Goal: Information Seeking & Learning: Learn about a topic

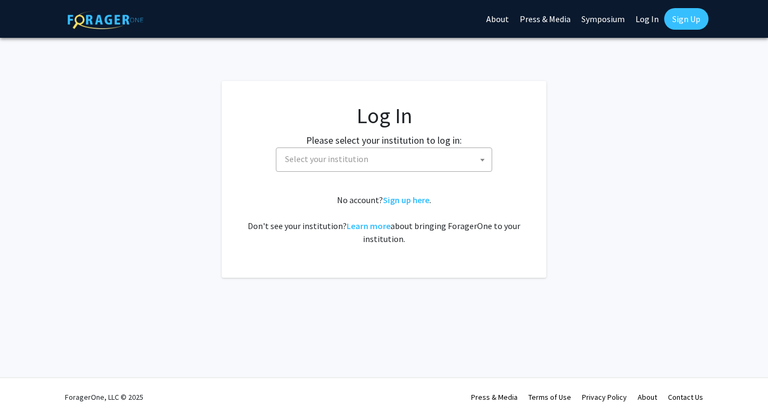
click at [345, 156] on span "Select your institution" at bounding box center [326, 159] width 83 height 11
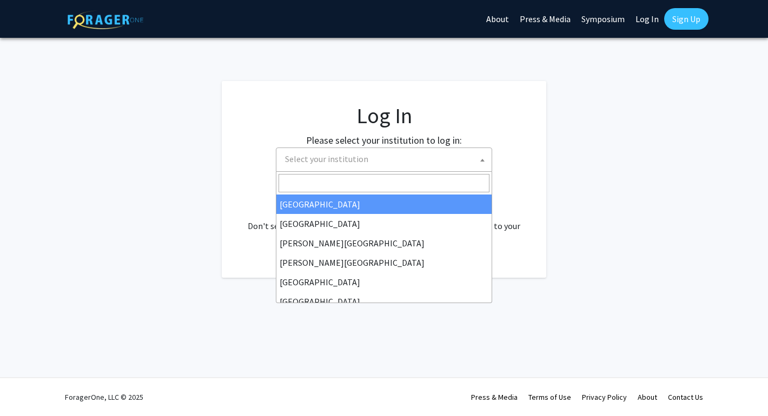
select select "34"
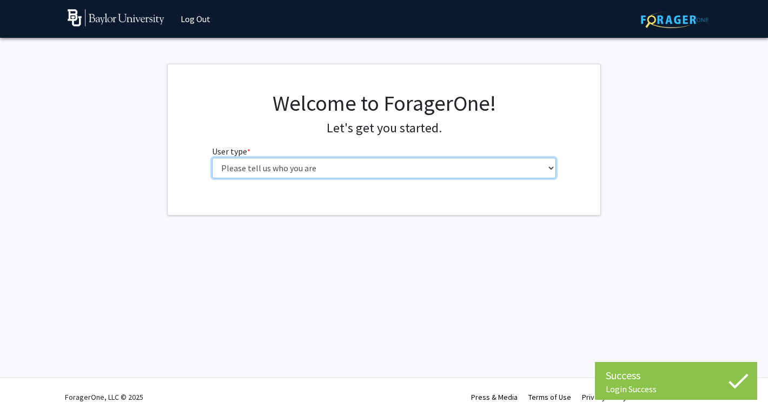
click at [381, 165] on select "Please tell us who you are Undergraduate Student Master's Student Doctoral Cand…" at bounding box center [384, 168] width 344 height 21
select select "1: undergrad"
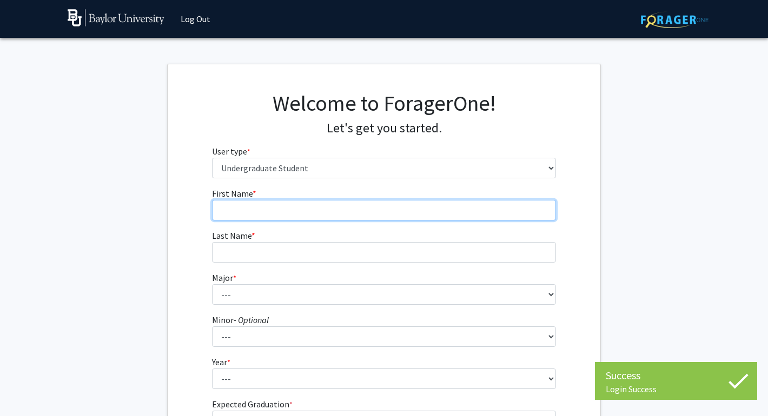
click at [357, 207] on input "First Name * required" at bounding box center [384, 210] width 344 height 21
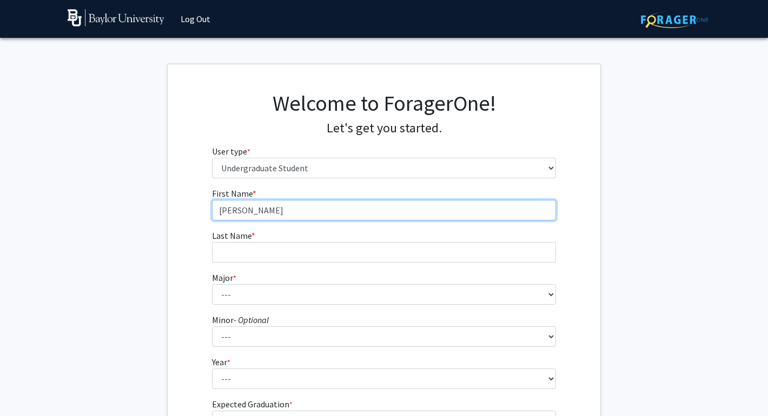
type input "Allison"
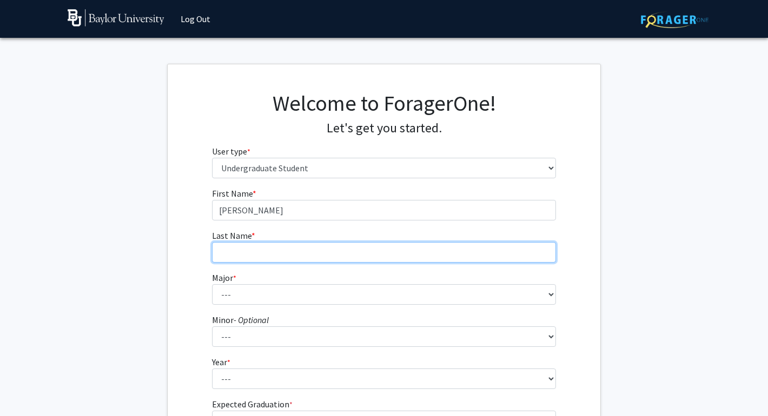
click at [340, 247] on input "Last Name * required" at bounding box center [384, 252] width 344 height 21
type input "Barturen"
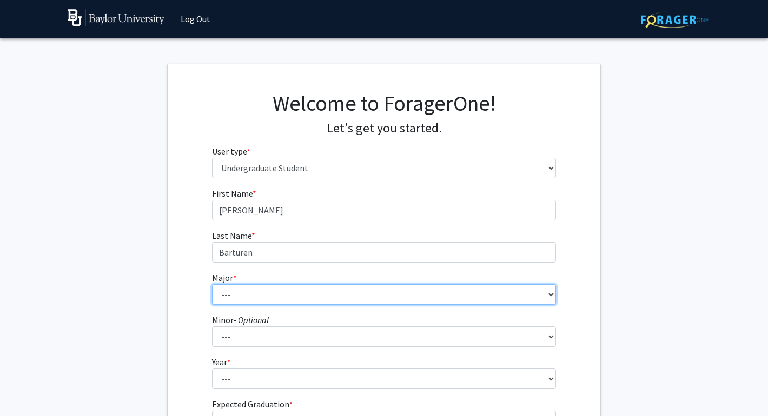
click at [310, 297] on select "--- Accounting American Studies Anthropology Apparel Design & Product Developme…" at bounding box center [384, 294] width 344 height 21
select select "85: 2750"
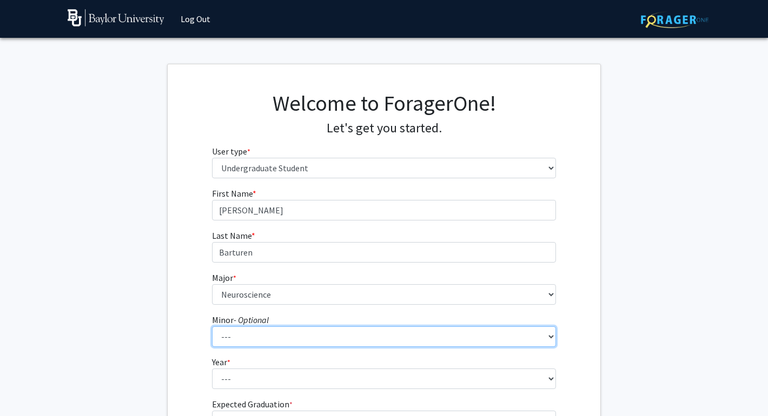
click at [274, 337] on select "--- Advertising American Sign Language American Studies Anthropology Apparel Me…" at bounding box center [384, 337] width 344 height 21
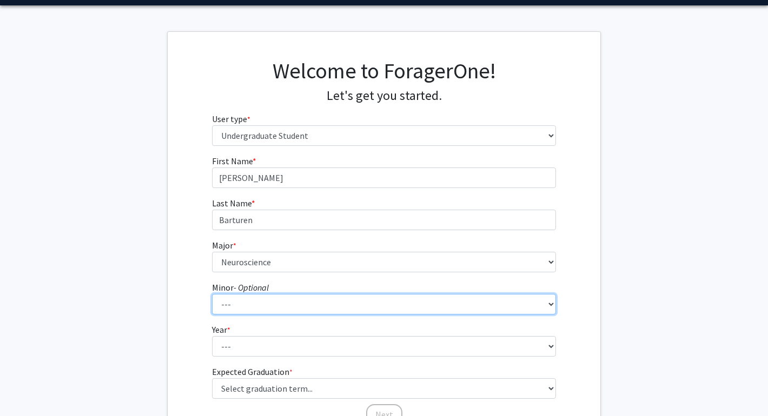
scroll to position [41, 0]
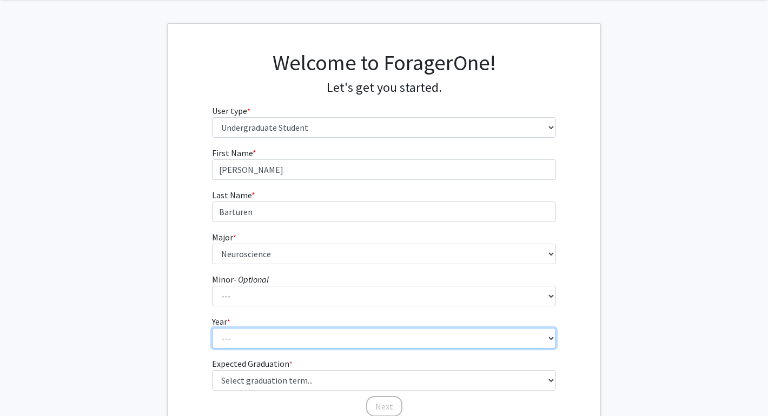
click at [280, 339] on select "--- First-year Sophomore Junior Senior Postbaccalaureate Certificate" at bounding box center [384, 338] width 344 height 21
select select "2: sophomore"
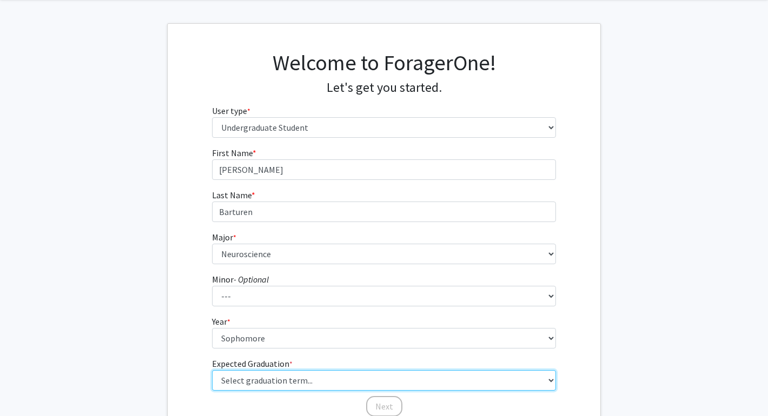
click at [278, 381] on select "Select graduation term... Spring 2025 Summer 2025 Fall 2025 Winter 2025 Spring …" at bounding box center [384, 380] width 344 height 21
select select "13: spring_2028"
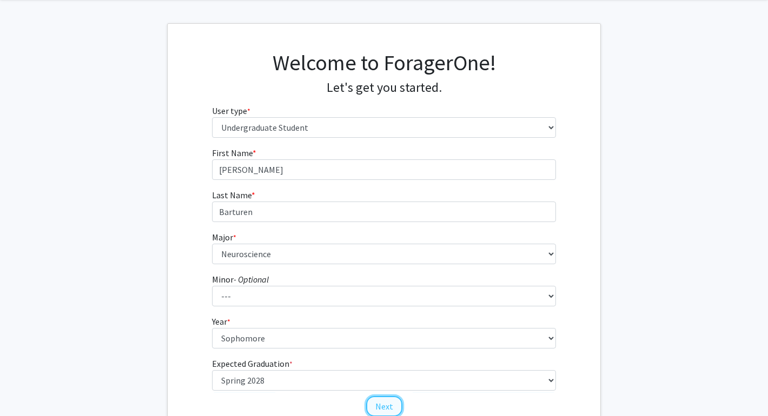
click at [380, 403] on button "Next" at bounding box center [384, 406] width 36 height 21
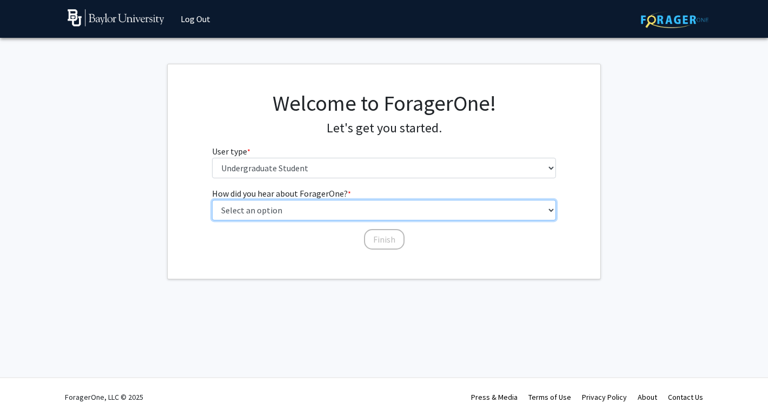
click at [344, 218] on select "Select an option Peer/student recommendation Faculty/staff recommendation Unive…" at bounding box center [384, 210] width 344 height 21
select select "2: faculty_recommendation"
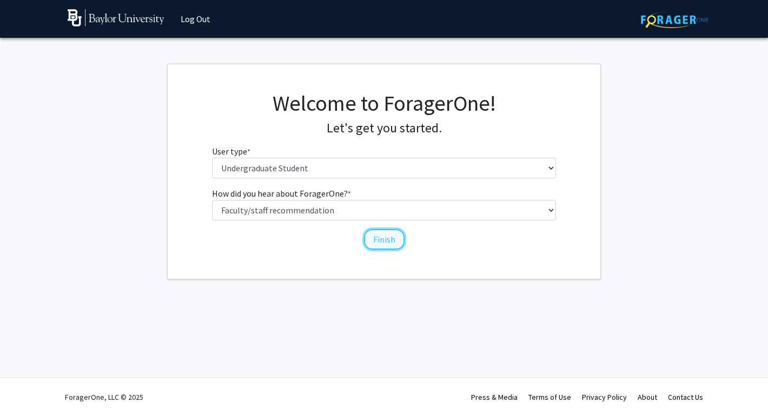
click at [387, 241] on button "Finish" at bounding box center [384, 239] width 41 height 21
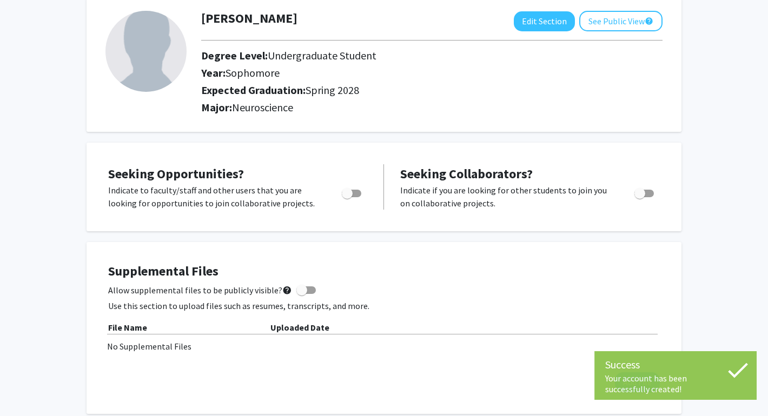
scroll to position [61, 0]
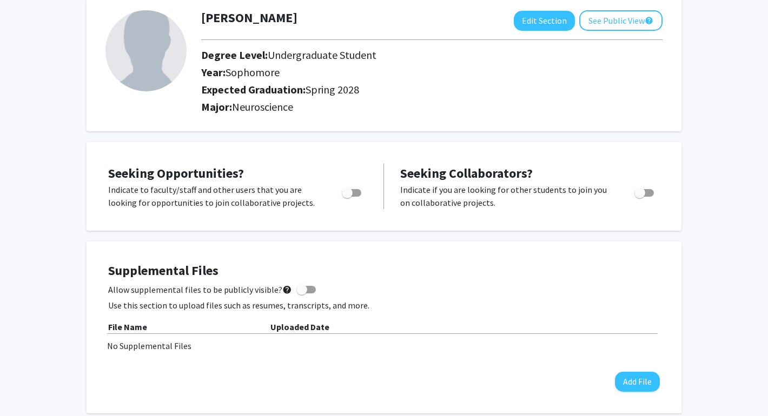
click at [351, 194] on span "Toggle" at bounding box center [347, 193] width 11 height 11
click at [347, 197] on input "Are you actively seeking opportunities?" at bounding box center [347, 197] width 1 height 1
checkbox input "true"
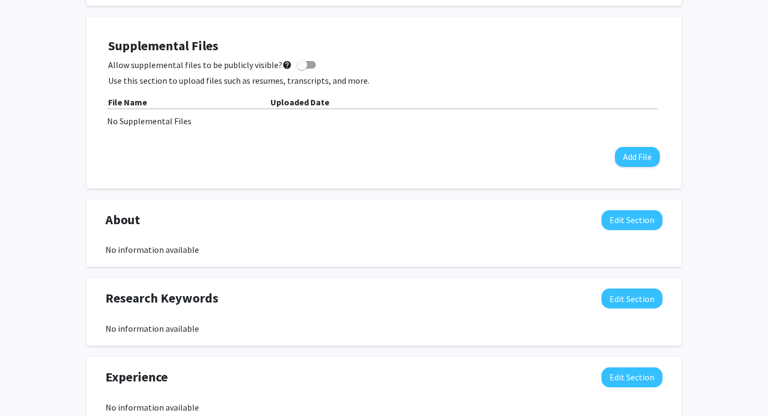
scroll to position [287, 0]
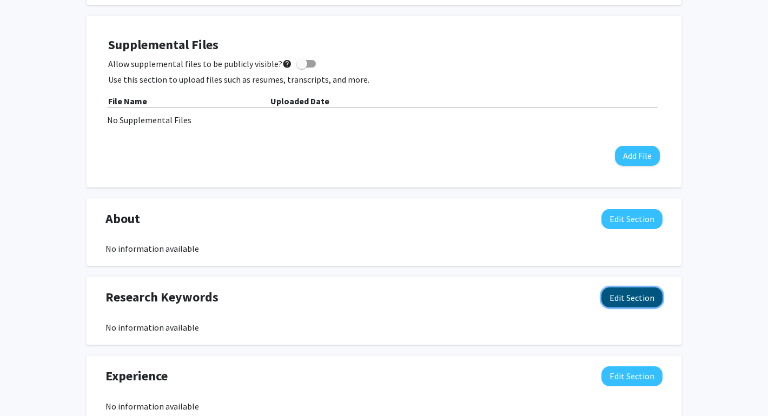
click at [633, 297] on button "Edit Section" at bounding box center [631, 298] width 61 height 20
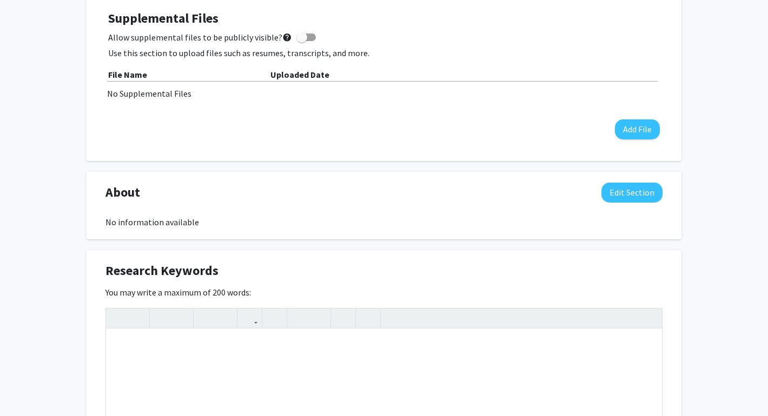
scroll to position [317, 0]
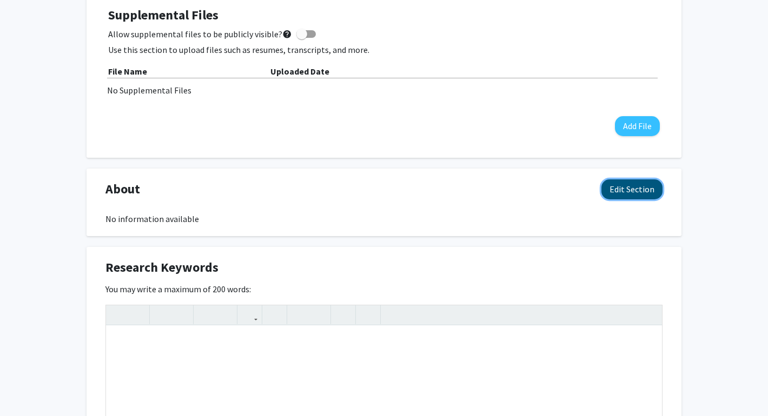
click at [638, 193] on button "Edit Section" at bounding box center [631, 190] width 61 height 20
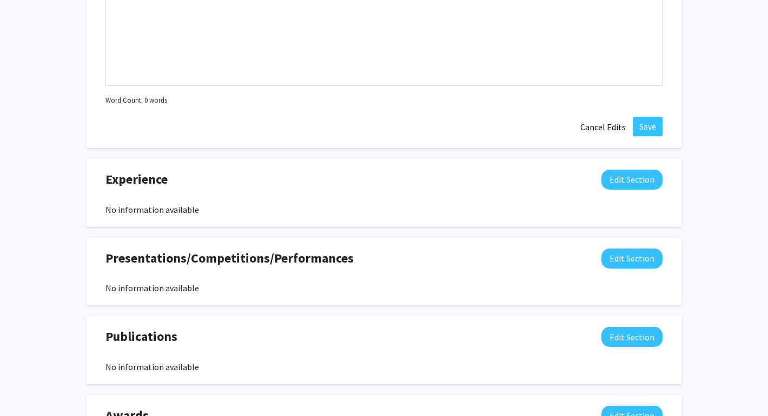
scroll to position [961, 0]
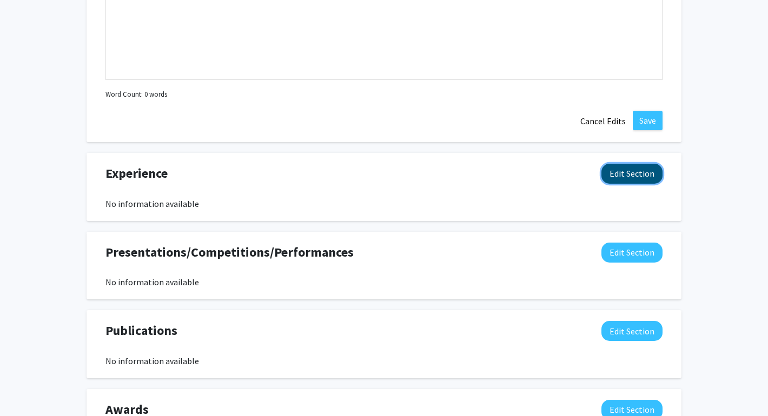
click at [629, 167] on button "Edit Section" at bounding box center [631, 174] width 61 height 20
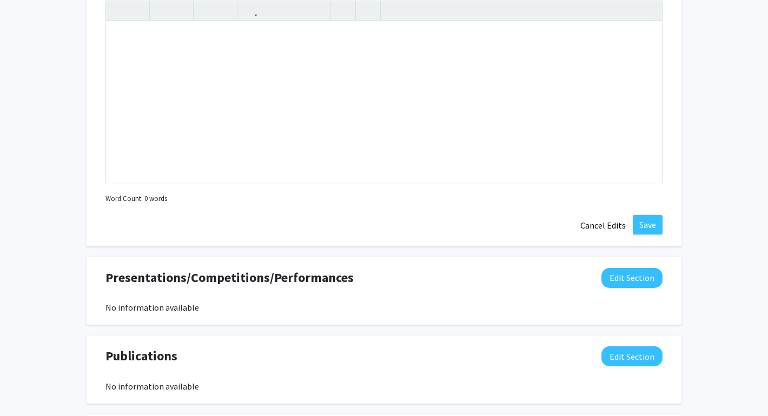
scroll to position [1179, 0]
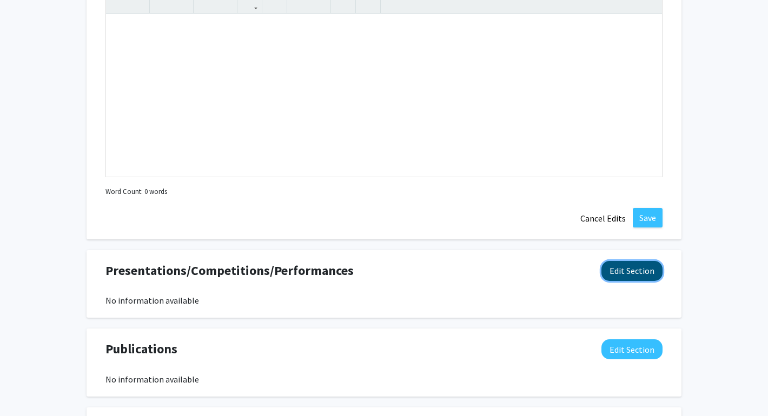
click at [620, 265] on button "Edit Section" at bounding box center [631, 271] width 61 height 20
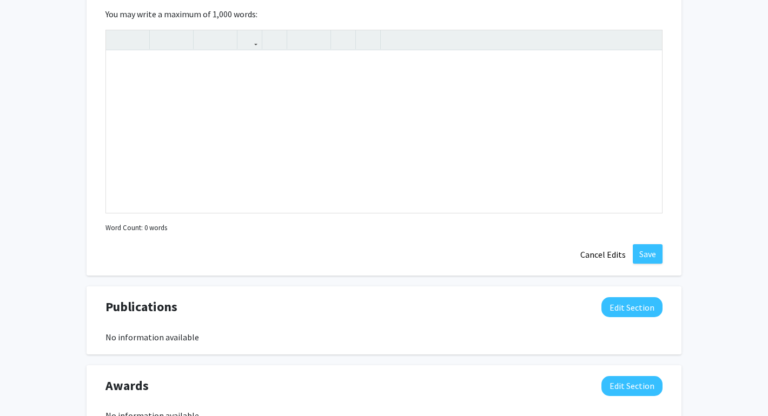
scroll to position [1482, 0]
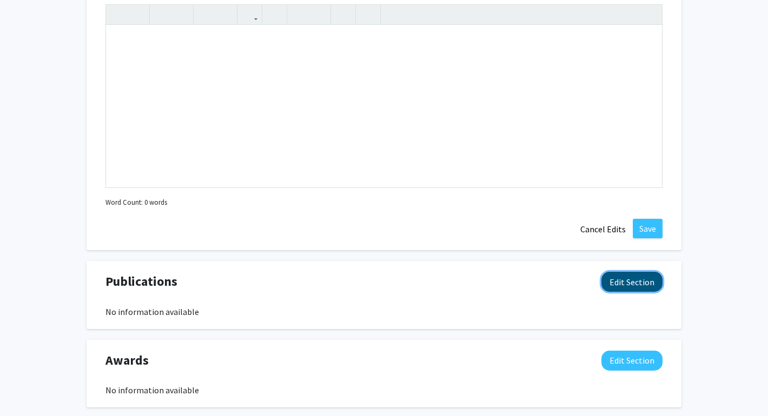
click at [629, 281] on button "Edit Section" at bounding box center [631, 282] width 61 height 20
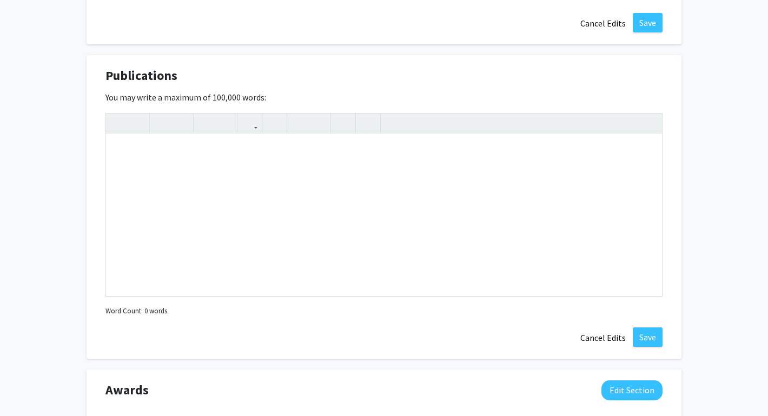
scroll to position [1689, 0]
click at [598, 204] on div "Note to users with screen readers: Please deactivate our accessibility plugin f…" at bounding box center [384, 215] width 556 height 162
click at [177, 128] on icon "button" at bounding box center [180, 123] width 9 height 18
click at [181, 128] on icon "button" at bounding box center [180, 123] width 9 height 18
click at [186, 118] on button "button" at bounding box center [180, 122] width 19 height 19
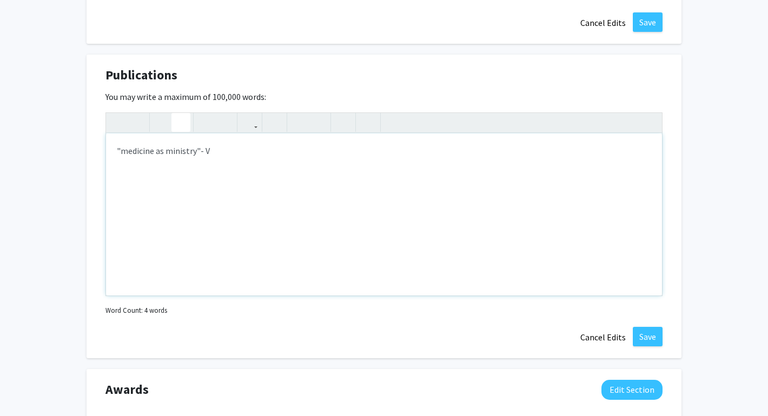
click at [186, 118] on button "button" at bounding box center [180, 122] width 19 height 19
drag, startPoint x: 202, startPoint y: 151, endPoint x: 313, endPoint y: 152, distance: 110.9
click at [313, 152] on p ""medicine as ministry"- Viriditas: The Soul of Medicine" at bounding box center [384, 150] width 534 height 13
type textarea "<p>"medicine as ministry"-<em> Viriditas: The Soul of Medicine</em></p>"
click at [183, 124] on icon "button" at bounding box center [180, 123] width 9 height 18
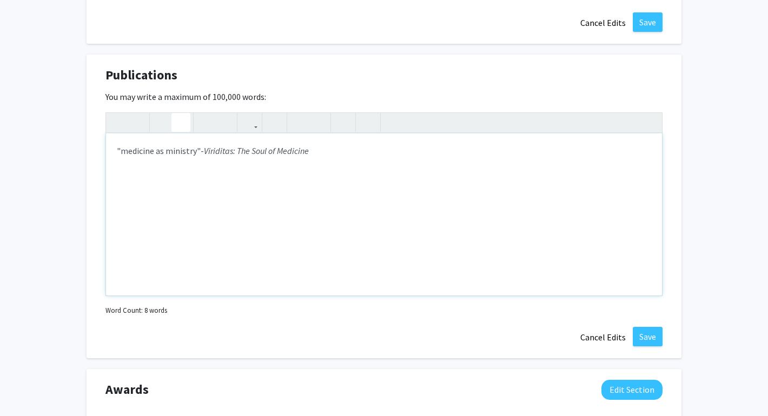
click at [316, 157] on div ""medicine as ministry"- Viriditas: The Soul of Medicine" at bounding box center [384, 215] width 556 height 162
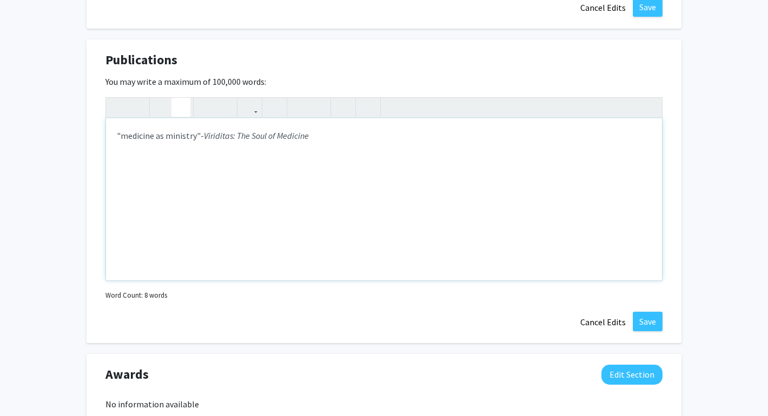
scroll to position [1710, 0]
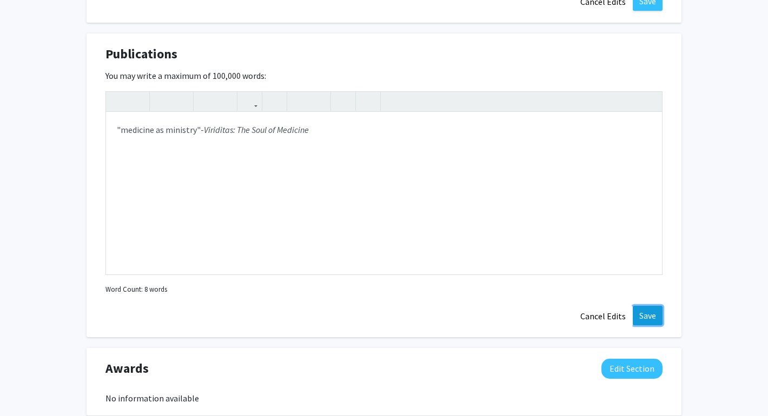
click at [640, 312] on button "Save" at bounding box center [648, 315] width 30 height 19
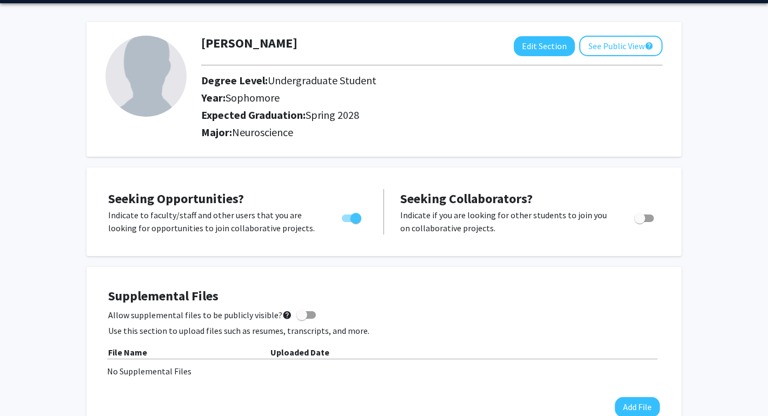
scroll to position [56, 0]
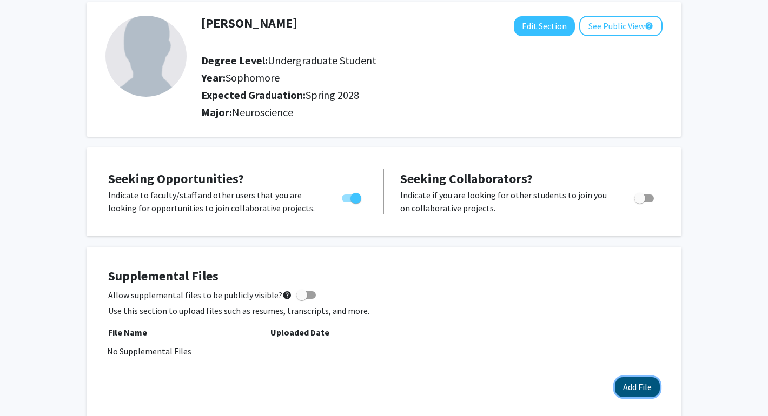
click at [634, 381] on button "Add File" at bounding box center [637, 387] width 45 height 20
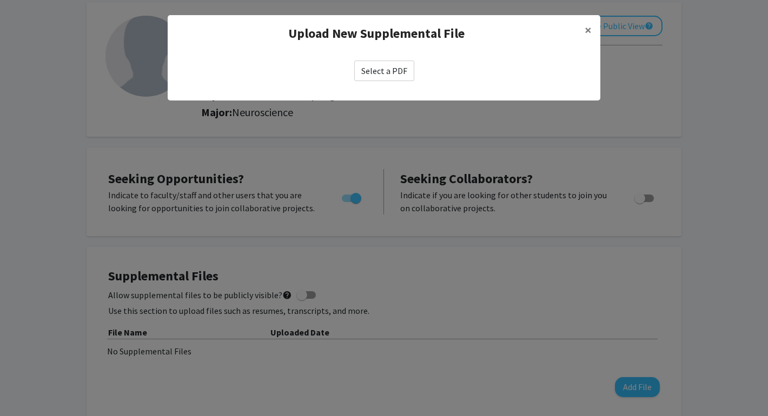
click at [374, 73] on label "Select a PDF" at bounding box center [384, 71] width 60 height 21
click at [0, 0] on input "Select a PDF" at bounding box center [0, 0] width 0 height 0
click at [393, 76] on label "Select a PDF" at bounding box center [384, 71] width 60 height 21
click at [0, 0] on input "Select a PDF" at bounding box center [0, 0] width 0 height 0
click at [402, 67] on label "Select a PDF" at bounding box center [384, 71] width 60 height 21
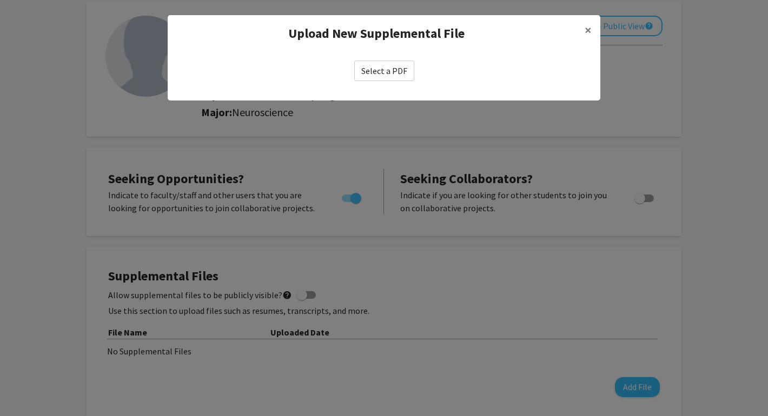
click at [0, 0] on input "Select a PDF" at bounding box center [0, 0] width 0 height 0
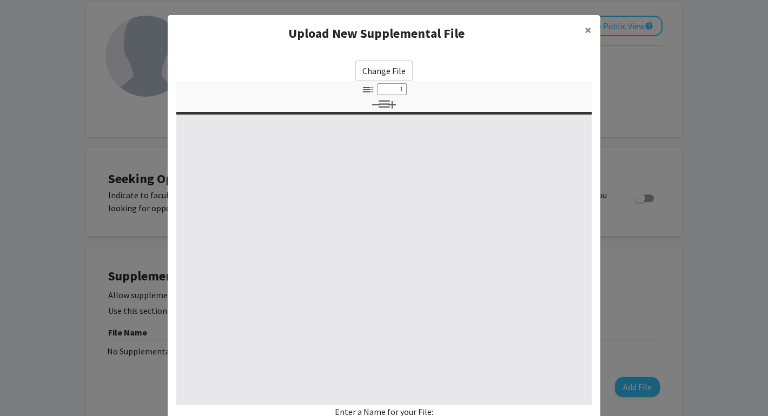
select select "custom"
type input "0"
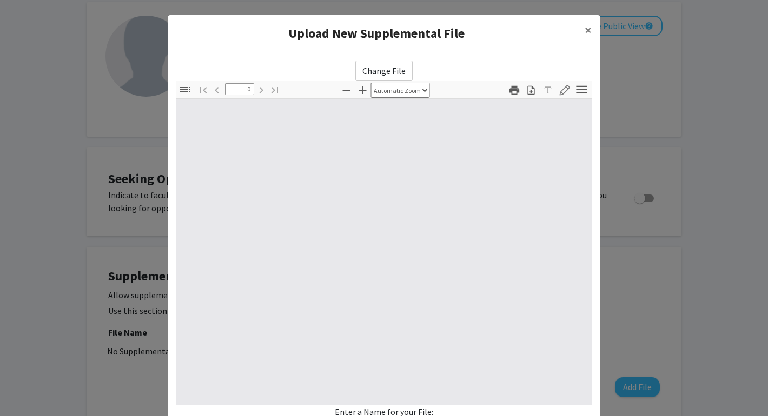
select select "custom"
type input "1"
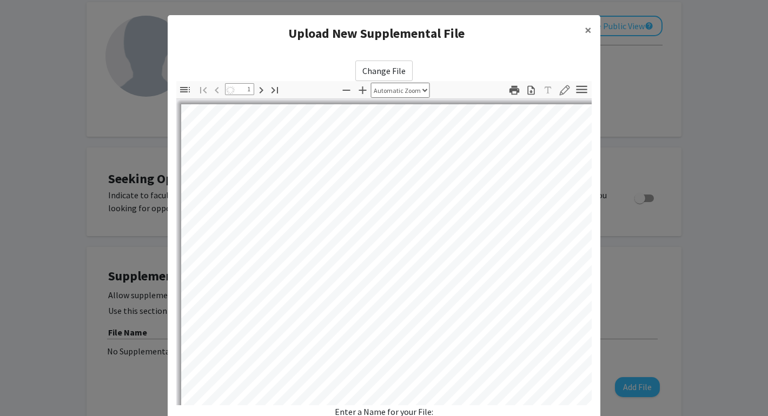
select select "auto"
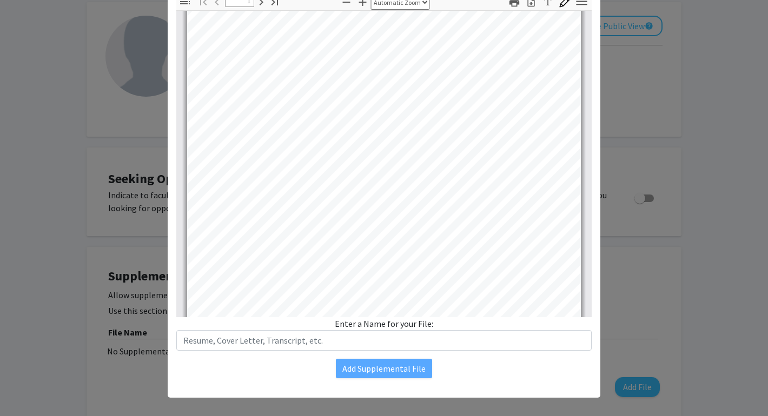
scroll to position [96, 0]
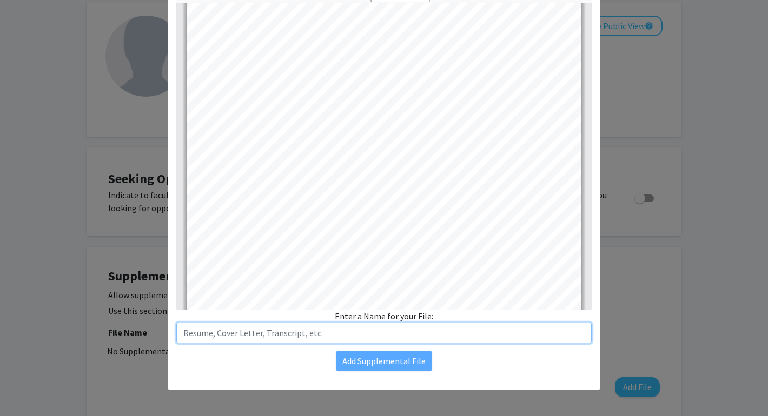
click at [453, 330] on input "text" at bounding box center [383, 333] width 415 height 21
type input "cv"
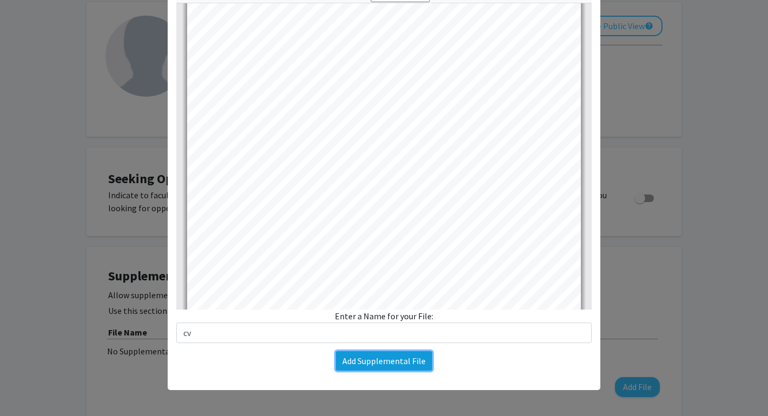
click at [364, 364] on button "Add Supplemental File" at bounding box center [384, 360] width 96 height 19
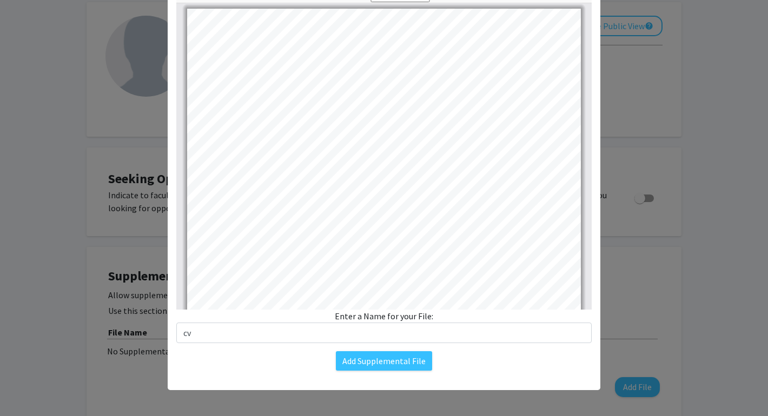
scroll to position [0, 0]
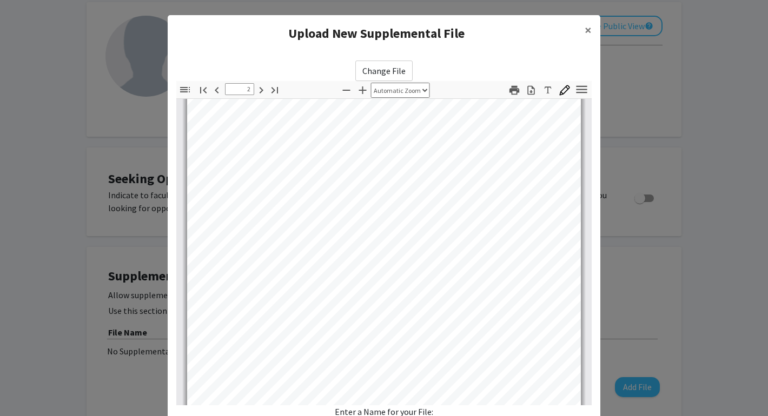
type input "3"
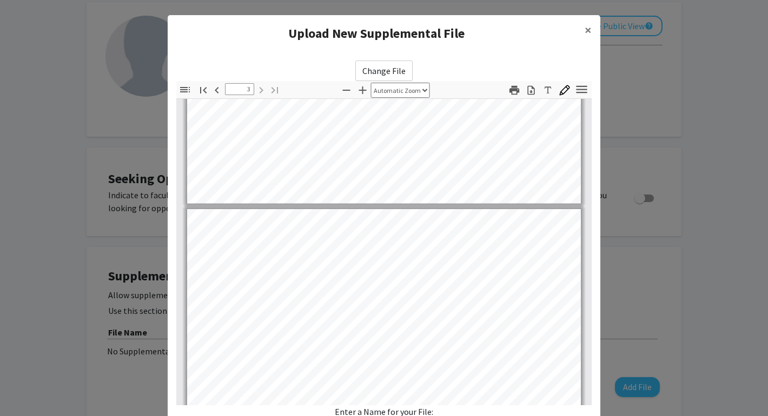
scroll to position [1019, 0]
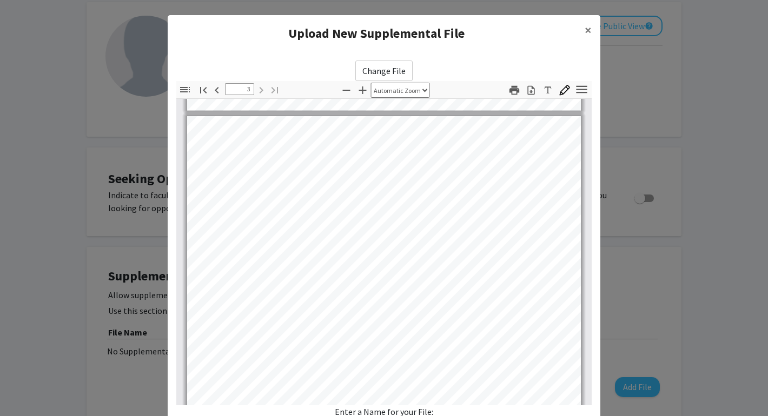
click at [389, 71] on label "Change File" at bounding box center [383, 71] width 57 height 21
click at [0, 0] on input "Change File" at bounding box center [0, 0] width 0 height 0
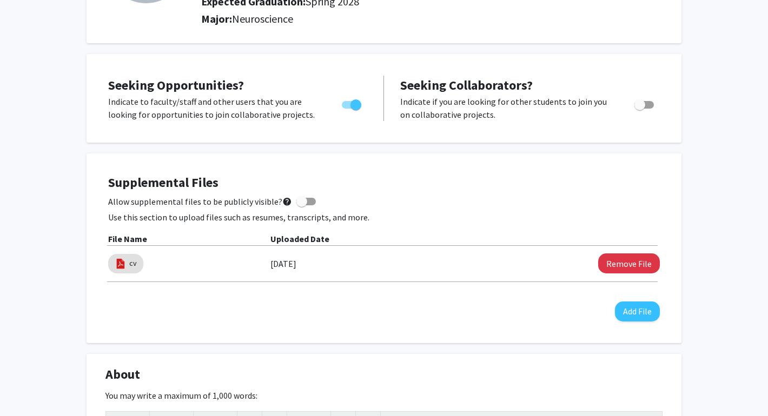
scroll to position [154, 0]
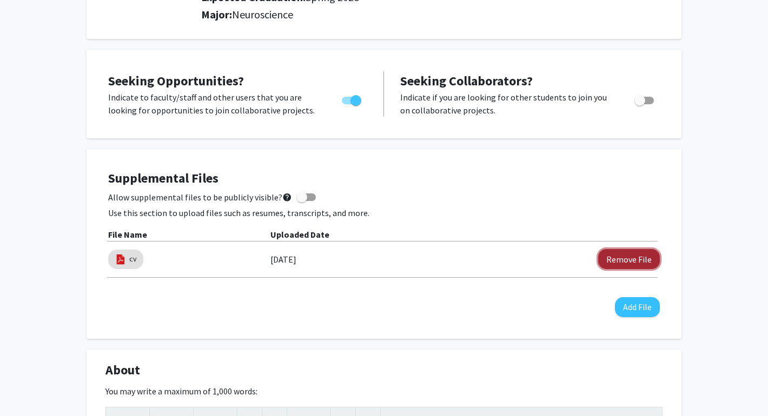
click at [614, 259] on button "Remove File" at bounding box center [629, 259] width 62 height 20
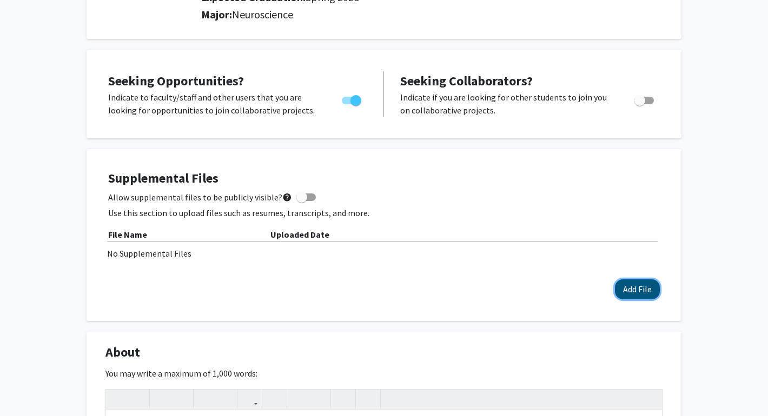
click at [628, 291] on button "Add File" at bounding box center [637, 290] width 45 height 20
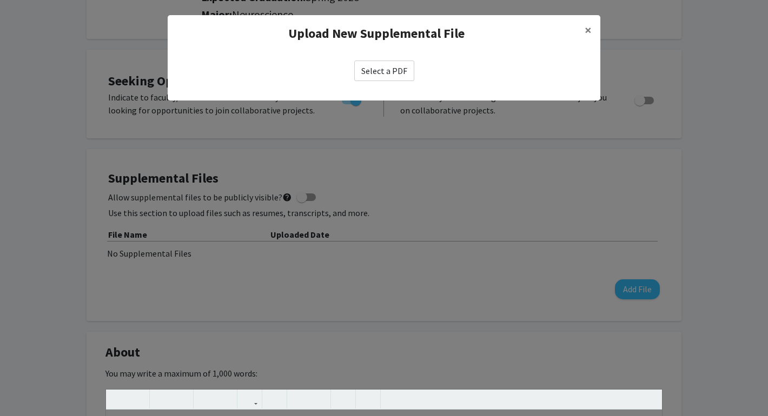
click at [388, 68] on label "Select a PDF" at bounding box center [384, 71] width 60 height 21
click at [0, 0] on input "Select a PDF" at bounding box center [0, 0] width 0 height 0
select select "custom"
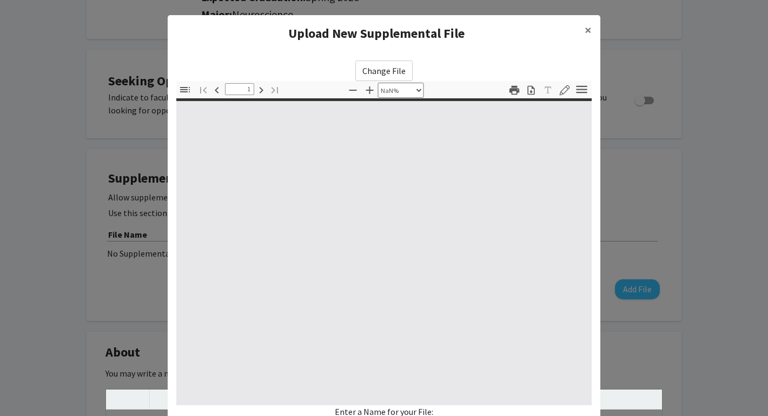
type input "0"
select select "custom"
type input "1"
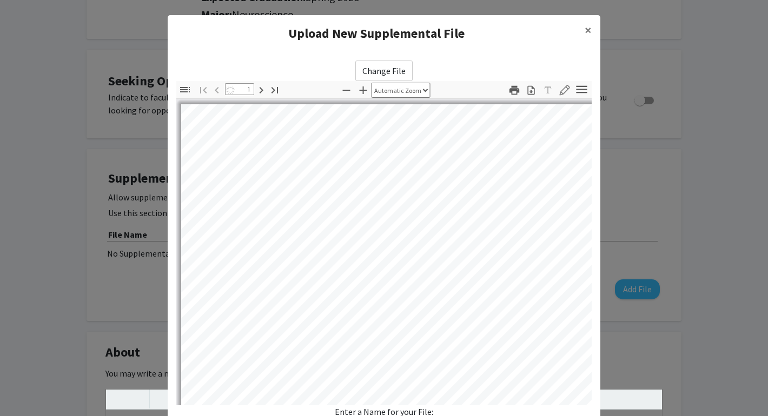
select select "auto"
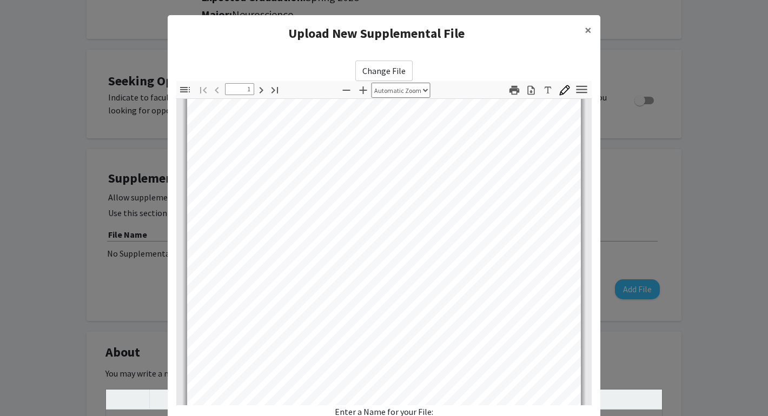
scroll to position [70, 0]
click at [716, 64] on modal-container "Upload New Supplemental File × Change File Thumbnails Document Outline Attachme…" at bounding box center [384, 208] width 768 height 416
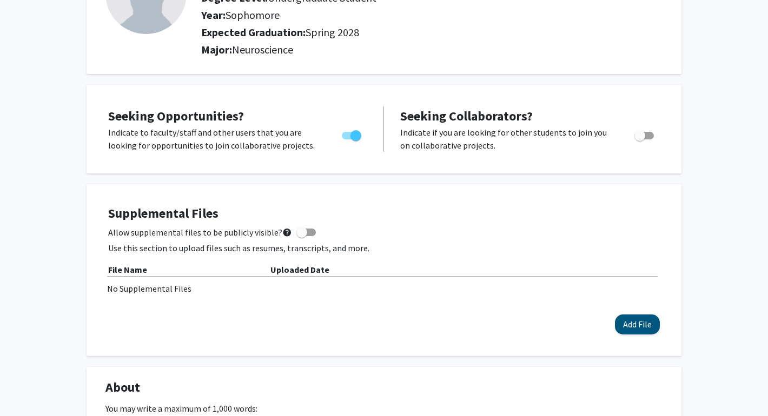
scroll to position [120, 0]
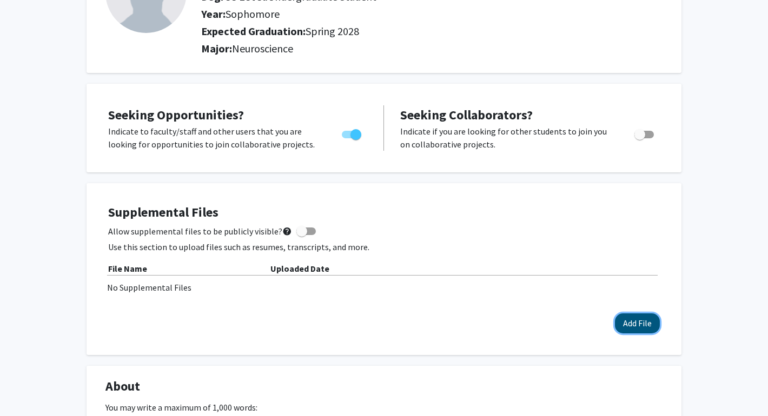
click at [621, 323] on button "Add File" at bounding box center [637, 324] width 45 height 20
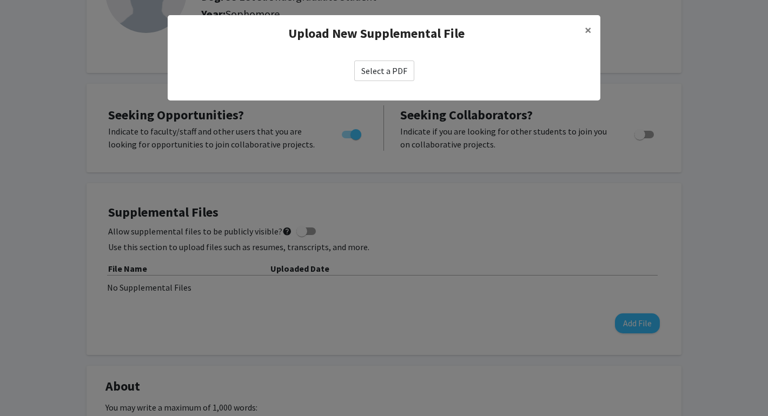
click at [385, 74] on label "Select a PDF" at bounding box center [384, 71] width 60 height 21
click at [0, 0] on input "Select a PDF" at bounding box center [0, 0] width 0 height 0
select select "custom"
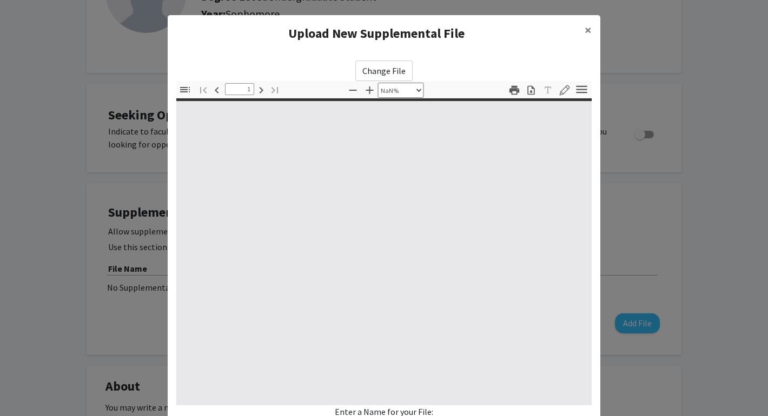
type input "0"
select select "auto"
type input "1"
select select "auto"
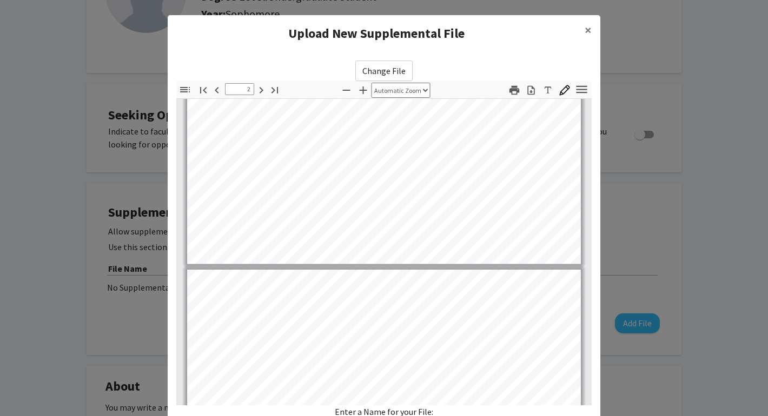
type input "3"
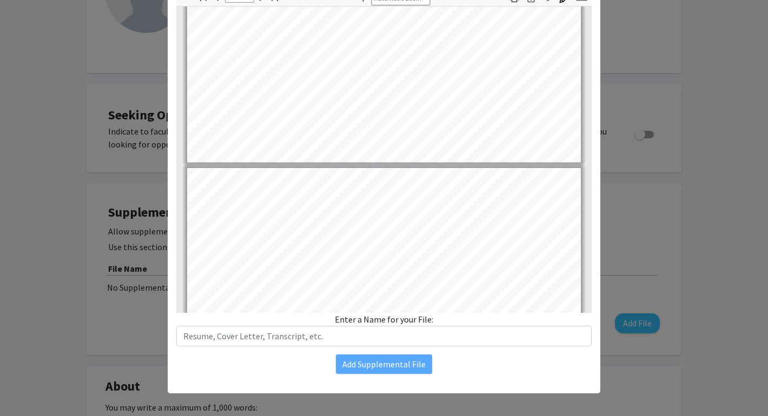
scroll to position [96, 0]
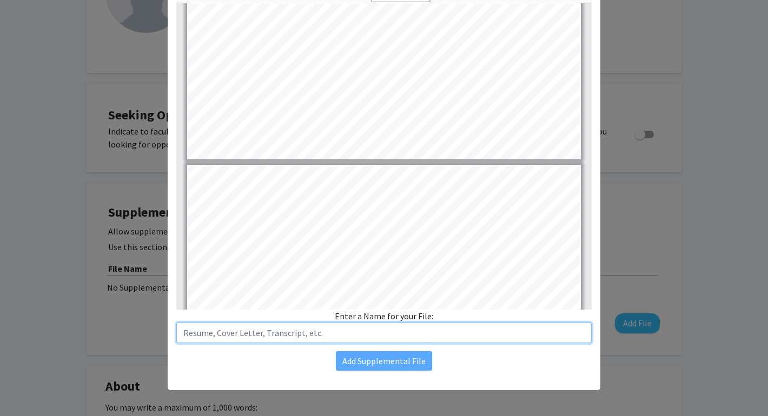
click at [385, 338] on input "text" at bounding box center [383, 333] width 415 height 21
type input "cv"
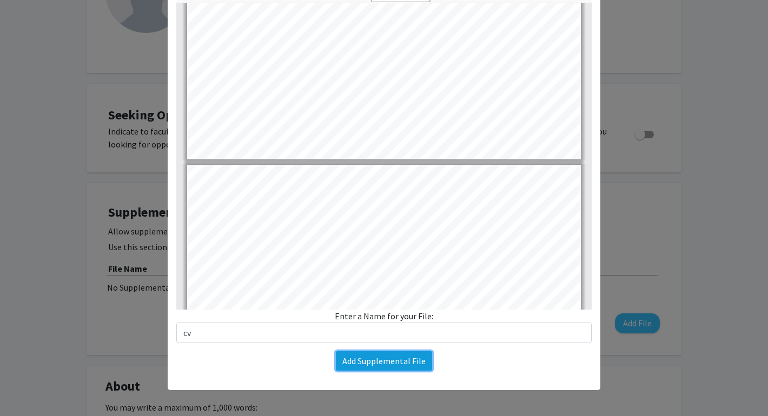
click at [366, 364] on button "Add Supplemental File" at bounding box center [384, 360] width 96 height 19
click at [388, 363] on button "Add Supplemental File" at bounding box center [384, 360] width 96 height 19
type input "4"
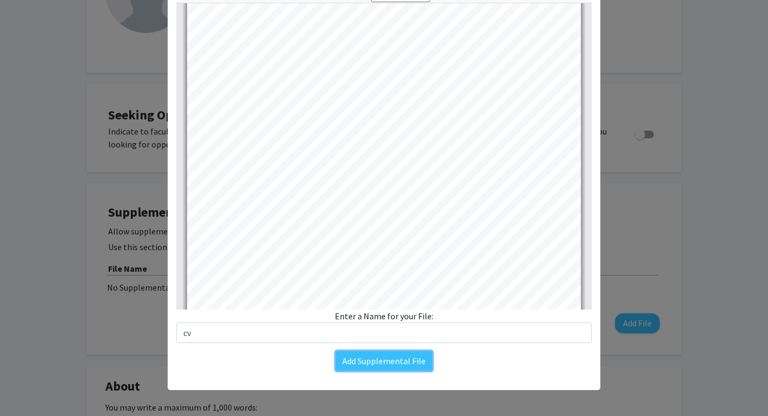
scroll to position [1759, 0]
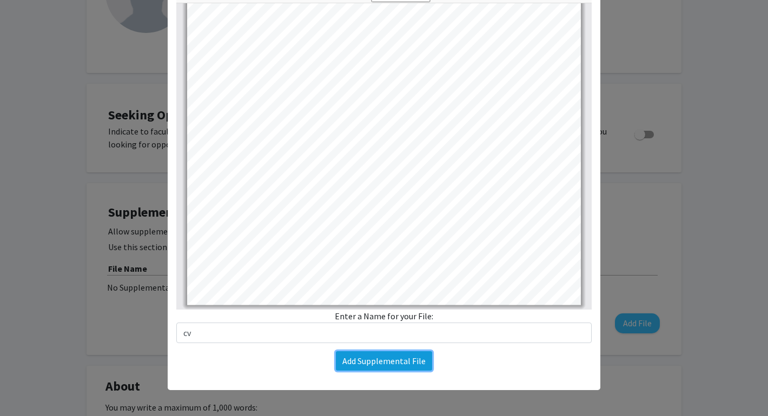
click at [364, 362] on button "Add Supplemental File" at bounding box center [384, 360] width 96 height 19
click at [336, 351] on button "Add Supplemental File" at bounding box center [384, 360] width 96 height 19
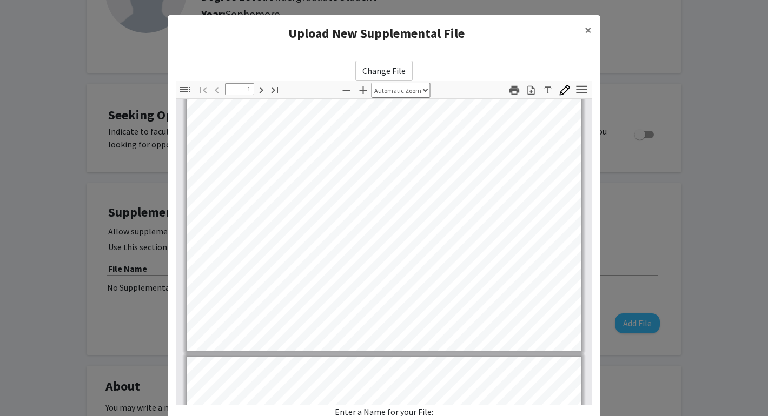
scroll to position [0, 0]
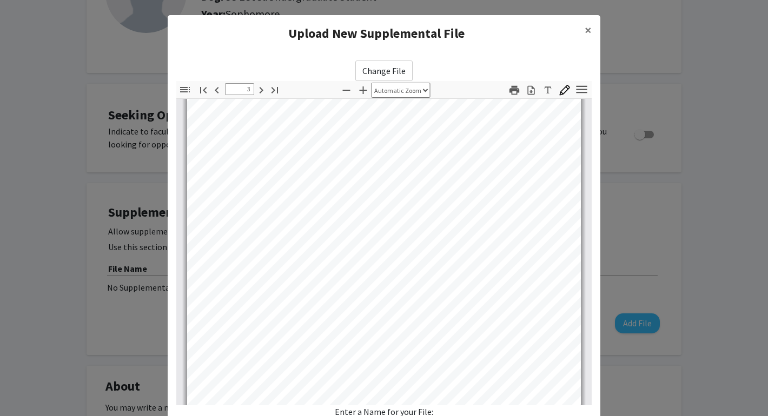
type input "4"
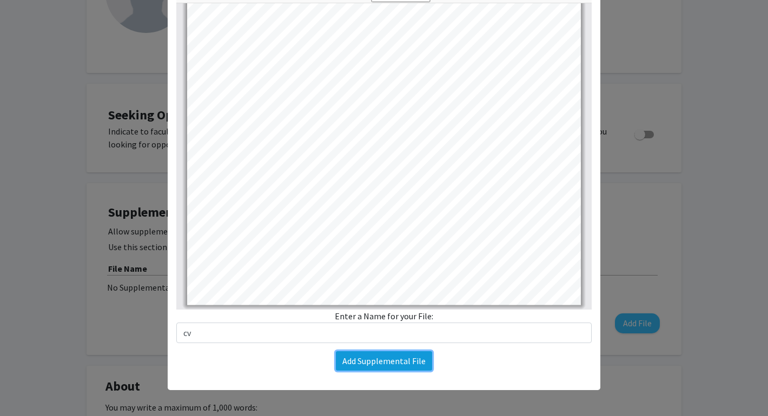
click at [385, 361] on button "Add Supplemental File" at bounding box center [384, 360] width 96 height 19
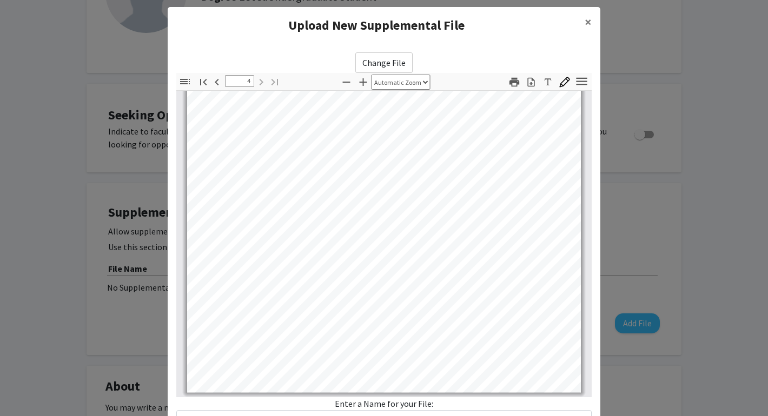
scroll to position [0, 0]
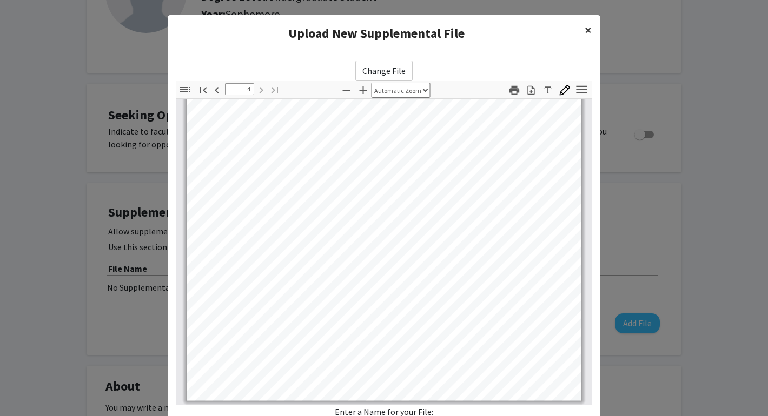
click at [583, 28] on button "×" at bounding box center [588, 30] width 24 height 30
click at [588, 27] on span "×" at bounding box center [588, 30] width 7 height 17
drag, startPoint x: 722, startPoint y: 160, endPoint x: 619, endPoint y: 333, distance: 201.2
click at [619, 333] on modal-container "Upload New Supplemental File × Change File Thumbnails Document Outline Attachme…" at bounding box center [384, 208] width 768 height 416
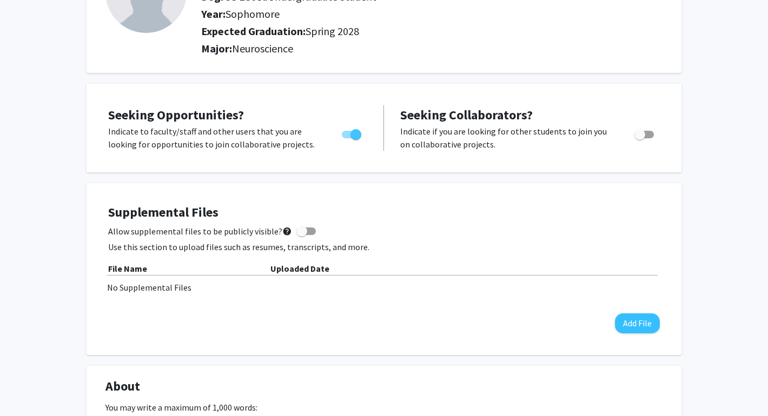
scroll to position [23, 0]
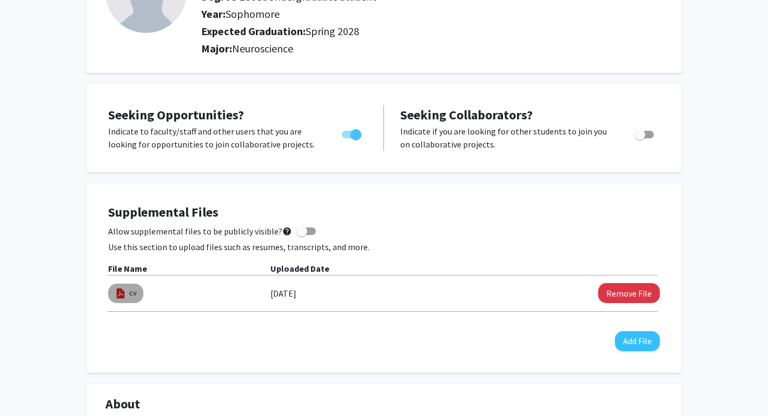
click at [121, 296] on img at bounding box center [121, 294] width 12 height 12
click at [129, 297] on link "cv" at bounding box center [133, 293] width 8 height 11
select select "custom"
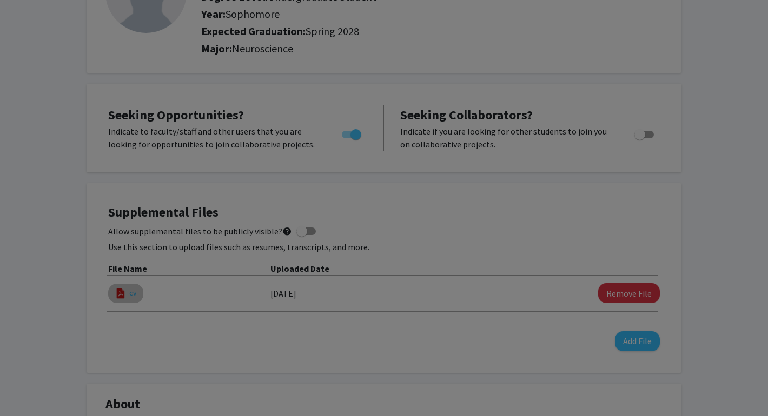
type input "0"
select select "custom"
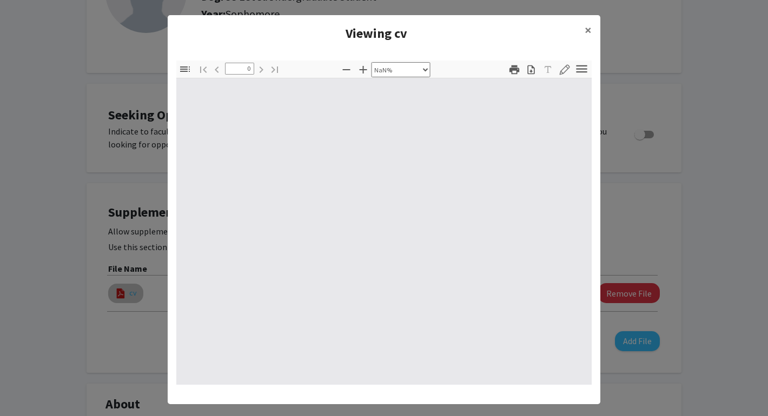
type input "1"
select select "auto"
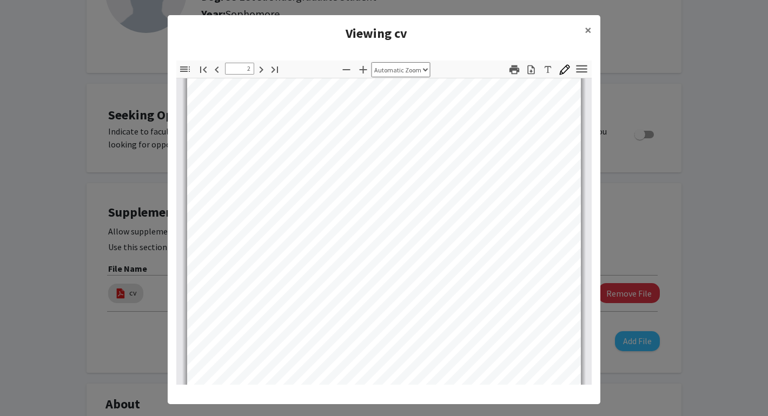
type input "1"
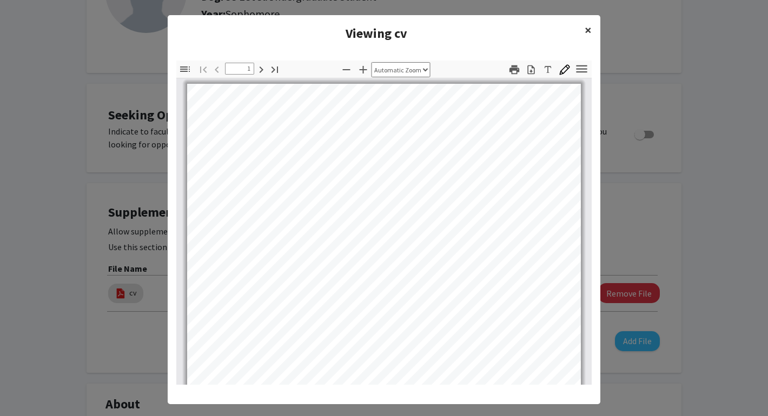
click at [584, 31] on button "×" at bounding box center [588, 30] width 24 height 30
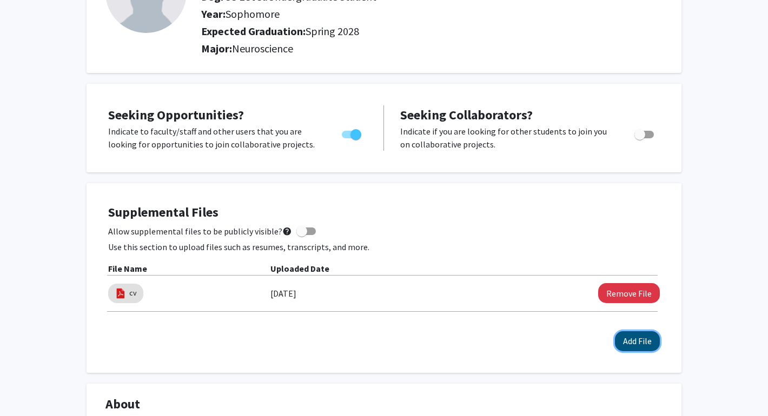
click at [622, 336] on button "Add File" at bounding box center [637, 341] width 45 height 20
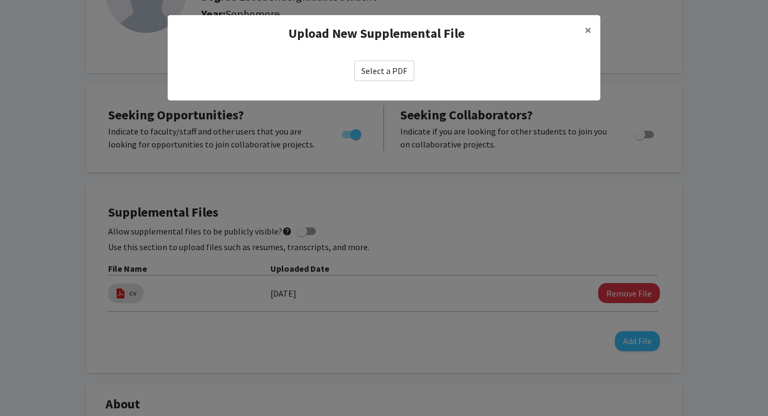
click at [532, 217] on modal-container "Upload New Supplemental File × Select a PDF" at bounding box center [384, 208] width 768 height 416
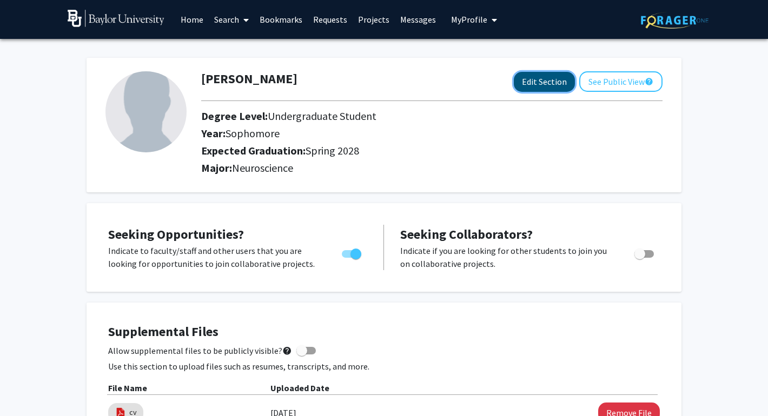
click at [553, 80] on button "Edit Section" at bounding box center [544, 82] width 61 height 20
select select "sophomore"
select select "41: spring_2028"
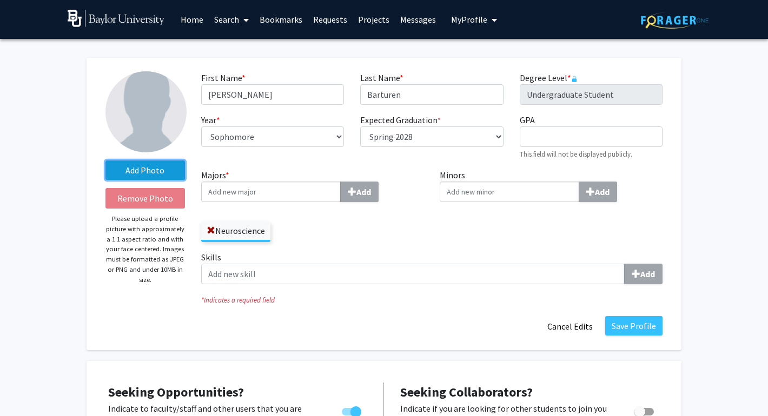
click at [165, 172] on label "Add Photo" at bounding box center [144, 170] width 79 height 19
click at [0, 0] on input "Add Photo" at bounding box center [0, 0] width 0 height 0
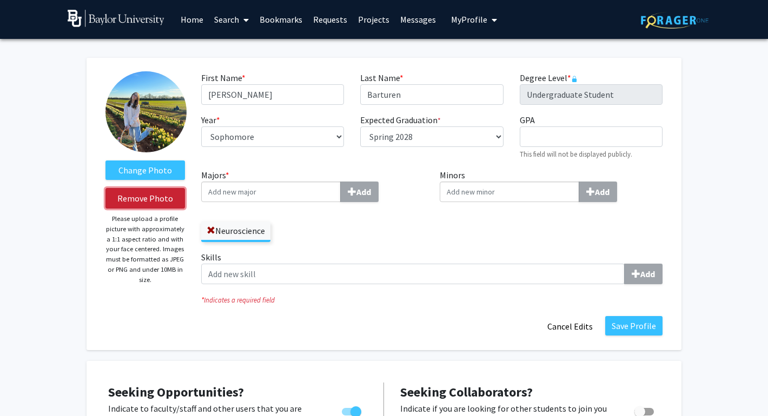
click at [153, 205] on button "Remove Photo" at bounding box center [144, 198] width 79 height 21
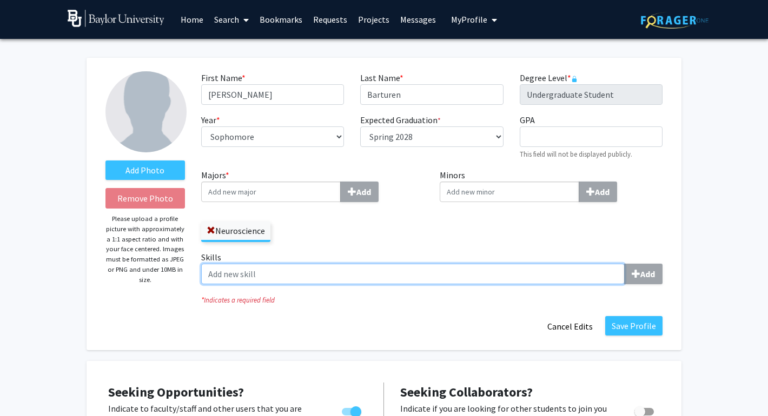
click at [555, 273] on input "Skills Add" at bounding box center [412, 274] width 423 height 21
click at [558, 282] on input "Skills Add" at bounding box center [412, 274] width 423 height 21
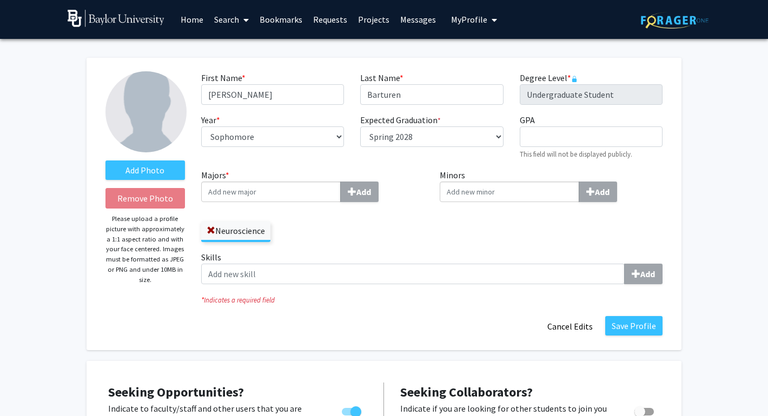
click at [558, 253] on label "Skills Add" at bounding box center [431, 268] width 461 height 34
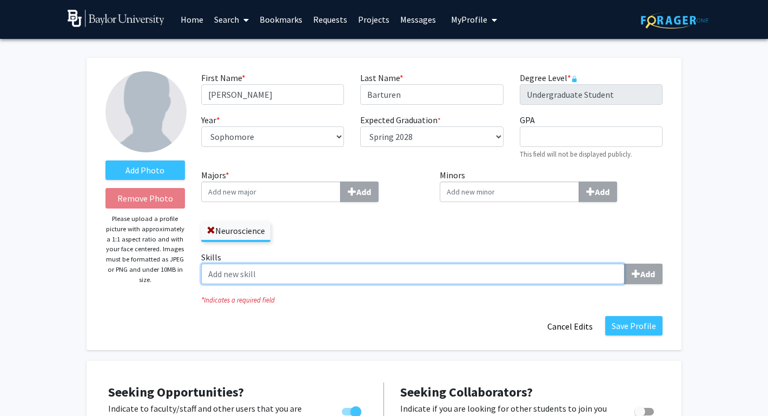
click at [558, 264] on input "Skills Add" at bounding box center [412, 274] width 423 height 21
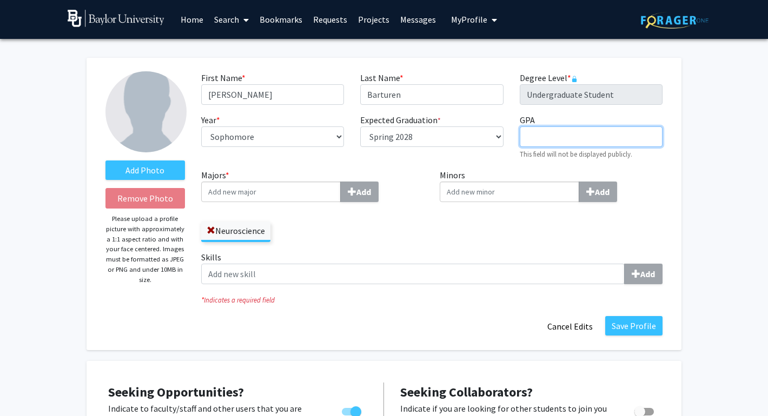
click at [547, 136] on input "GPA required" at bounding box center [591, 137] width 143 height 21
type input "3.83"
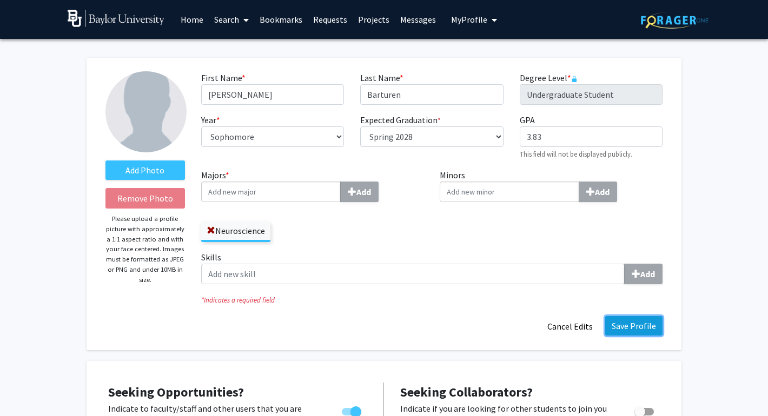
click at [641, 329] on button "Save Profile" at bounding box center [633, 325] width 57 height 19
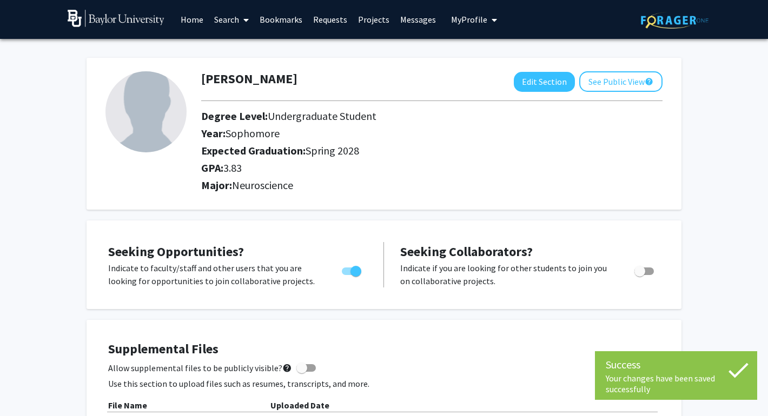
click at [330, 23] on link "Requests" at bounding box center [330, 20] width 45 height 38
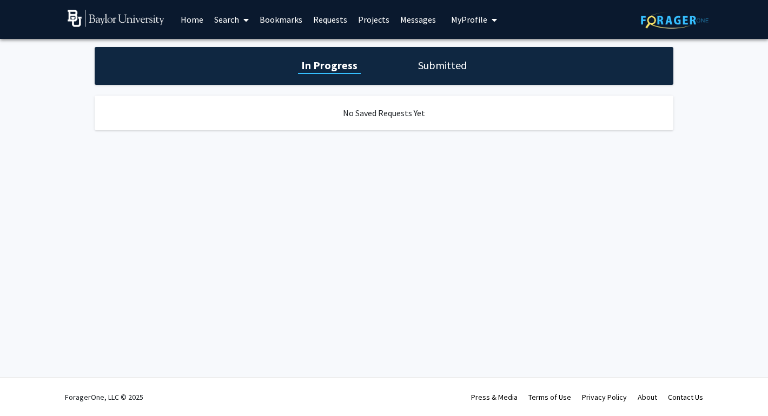
click at [291, 18] on link "Bookmarks" at bounding box center [281, 20] width 54 height 38
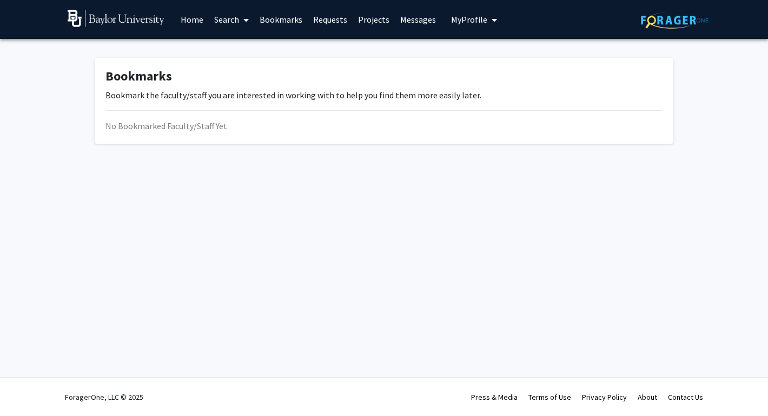
click at [233, 17] on link "Search" at bounding box center [231, 20] width 45 height 38
click at [194, 16] on link "Home" at bounding box center [192, 20] width 34 height 38
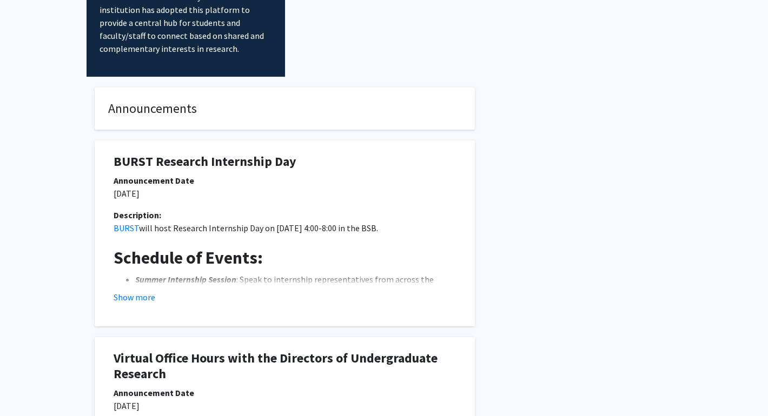
scroll to position [124, 0]
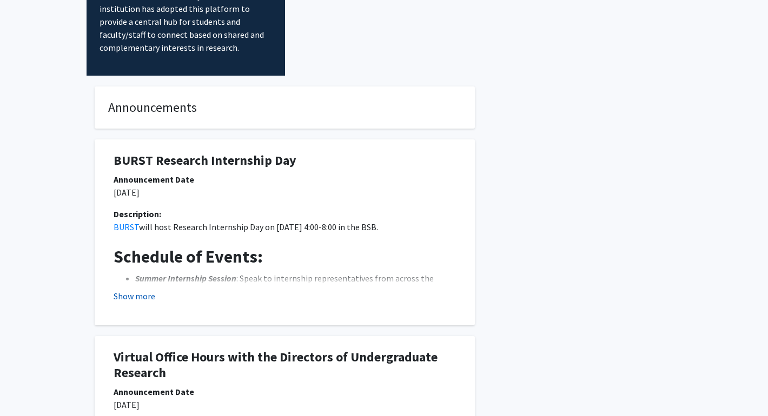
click at [149, 290] on button "Show more" at bounding box center [135, 296] width 42 height 13
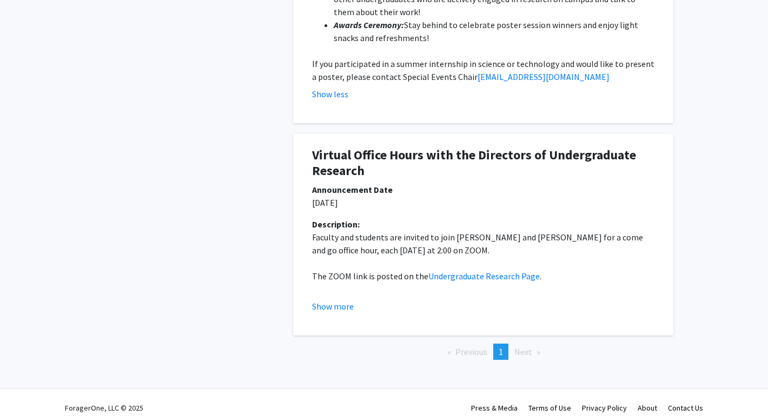
scroll to position [561, 0]
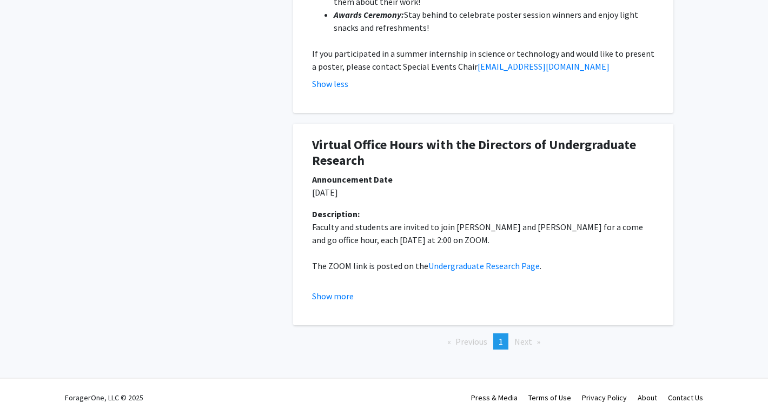
click at [520, 341] on span "Next page" at bounding box center [523, 341] width 18 height 11
click at [507, 341] on li "You're on page 1" at bounding box center [500, 342] width 15 height 16
click at [486, 341] on span "Previous page" at bounding box center [471, 341] width 32 height 11
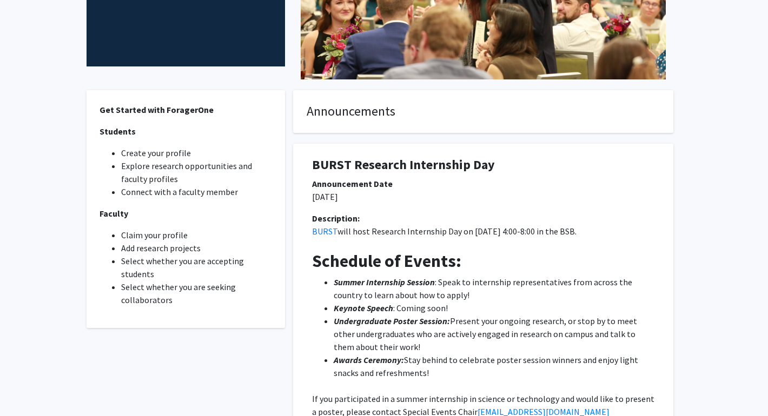
scroll to position [208, 0]
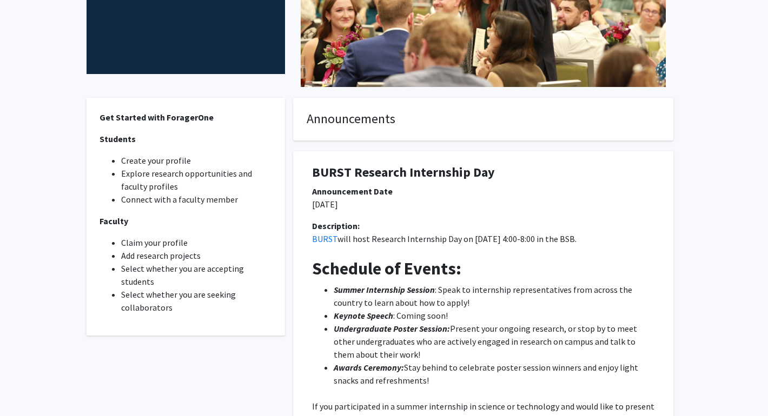
click at [180, 165] on li "Create your profile" at bounding box center [196, 160] width 151 height 13
click at [137, 120] on strong "Get Started with ForagerOne" at bounding box center [156, 117] width 114 height 11
click at [120, 144] on p "Students" at bounding box center [185, 138] width 172 height 13
click at [141, 121] on strong "Get Started with ForagerOne" at bounding box center [156, 117] width 114 height 11
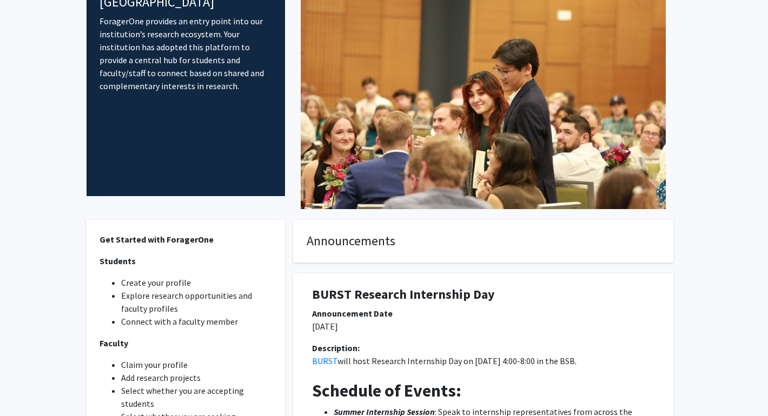
scroll to position [0, 0]
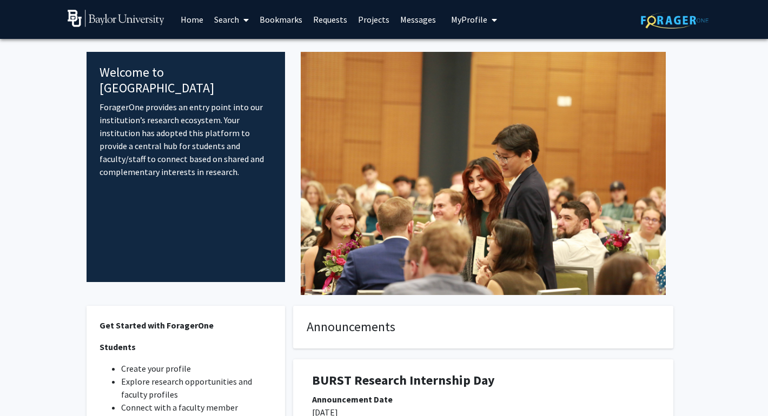
click at [195, 23] on link "Home" at bounding box center [192, 20] width 34 height 38
click at [222, 25] on link "Search" at bounding box center [231, 20] width 45 height 38
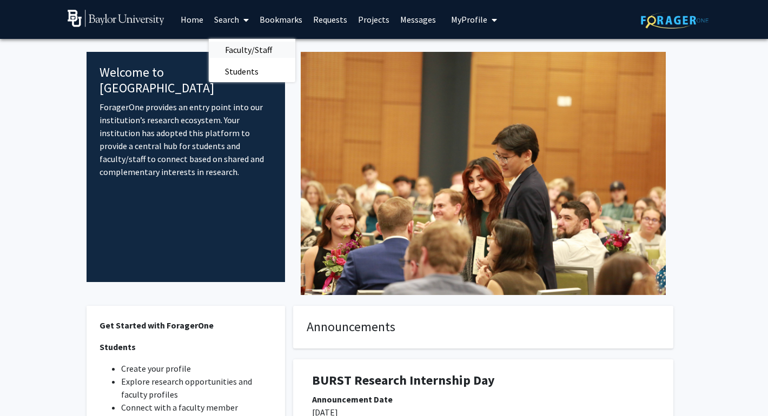
click at [230, 49] on span "Faculty/Staff" at bounding box center [248, 50] width 79 height 22
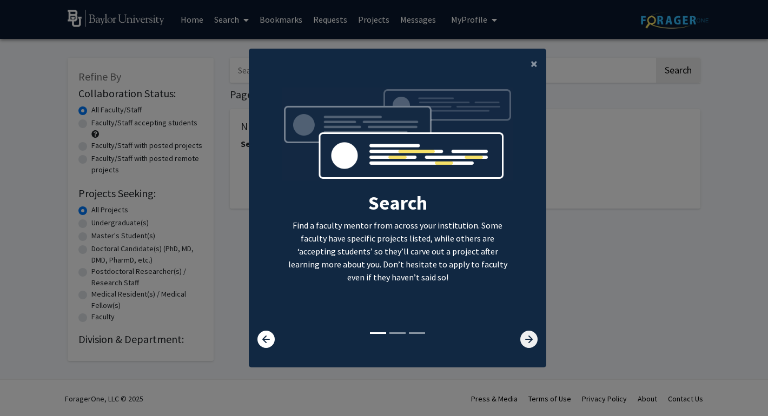
click at [531, 341] on icon at bounding box center [528, 339] width 17 height 17
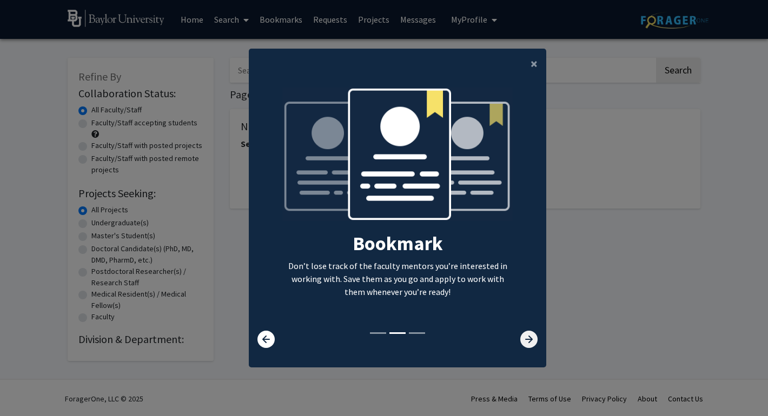
click at [532, 341] on icon at bounding box center [528, 339] width 17 height 17
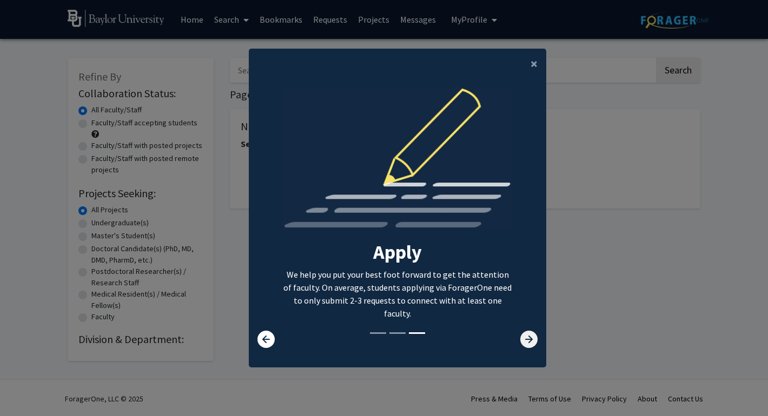
click at [529, 342] on icon at bounding box center [528, 339] width 17 height 17
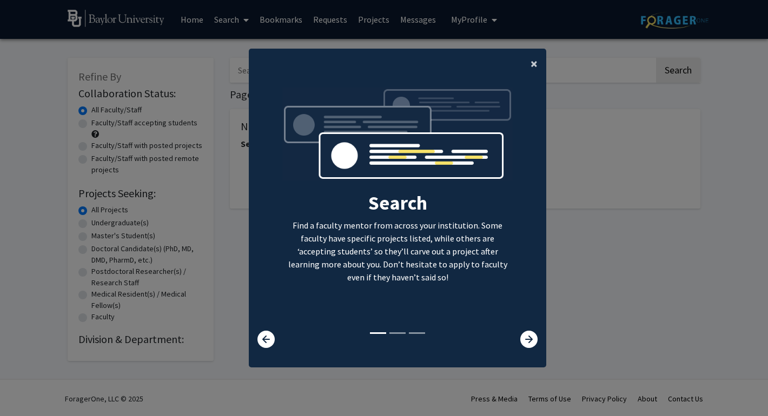
click at [532, 65] on span "×" at bounding box center [533, 63] width 7 height 17
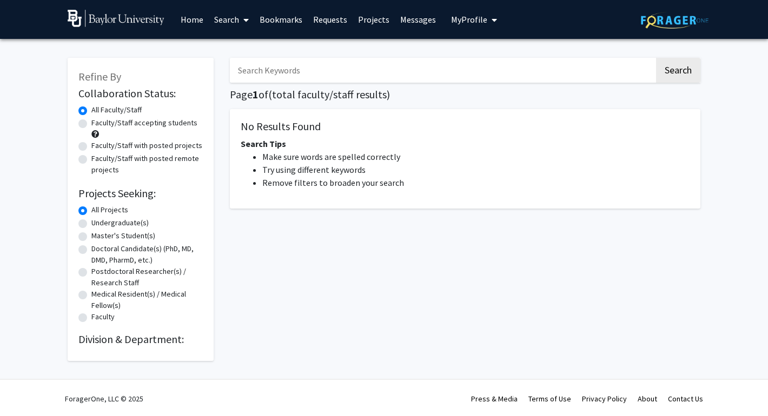
click at [116, 224] on label "Undergraduate(s)" at bounding box center [119, 222] width 57 height 11
click at [98, 224] on input "Undergraduate(s)" at bounding box center [94, 220] width 7 height 7
radio input "true"
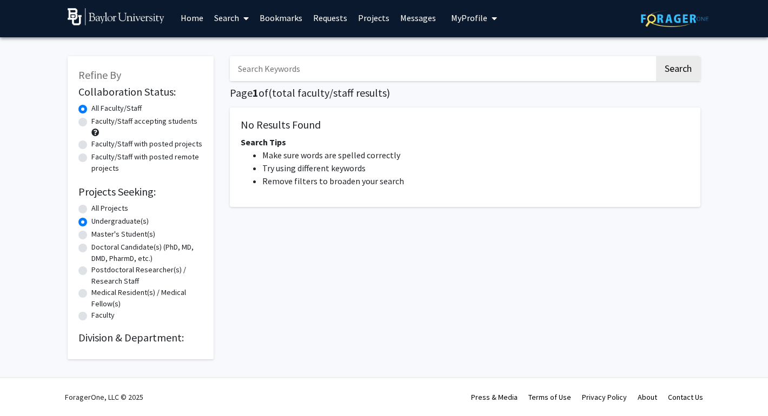
click at [282, 71] on input "Search Keywords" at bounding box center [442, 68] width 424 height 25
type input "neurobiology"
click at [656, 56] on button "Search" at bounding box center [678, 68] width 44 height 25
radio input "true"
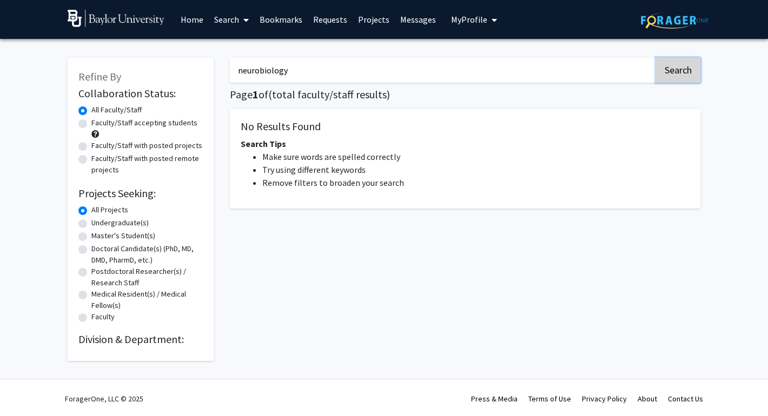
click at [676, 76] on button "Search" at bounding box center [678, 70] width 44 height 25
click at [537, 62] on input "neurobiology" at bounding box center [442, 70] width 424 height 25
click at [536, 61] on input "neurobiology" at bounding box center [442, 70] width 424 height 25
click at [452, 58] on input "neurobiology" at bounding box center [442, 70] width 424 height 25
click at [413, 67] on input "neurobiology" at bounding box center [442, 70] width 424 height 25
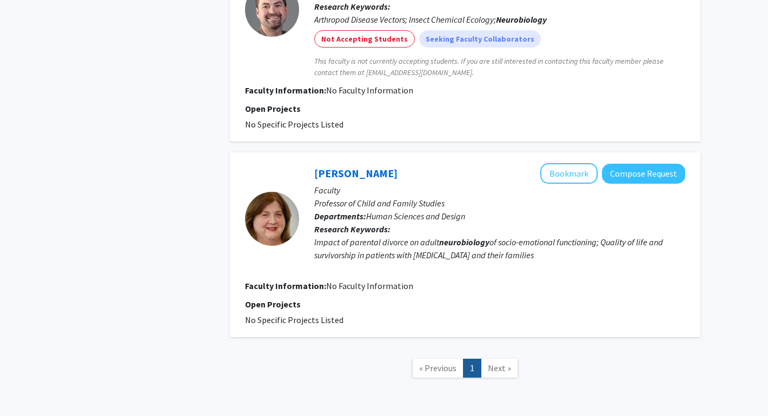
scroll to position [878, 0]
type input "neuroscience"
click at [495, 362] on span "Next »" at bounding box center [499, 367] width 23 height 11
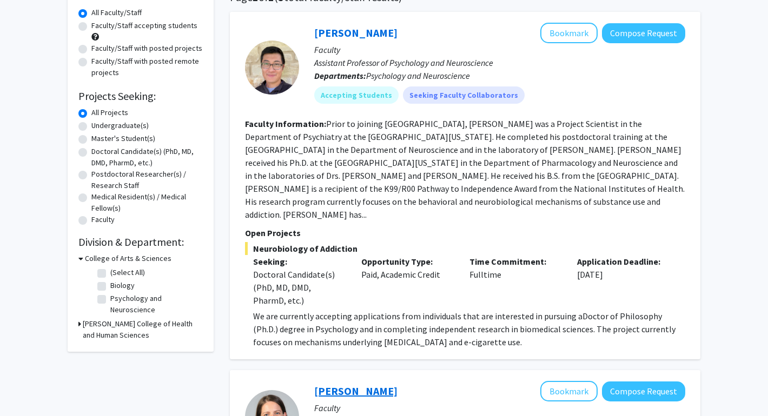
scroll to position [39, 0]
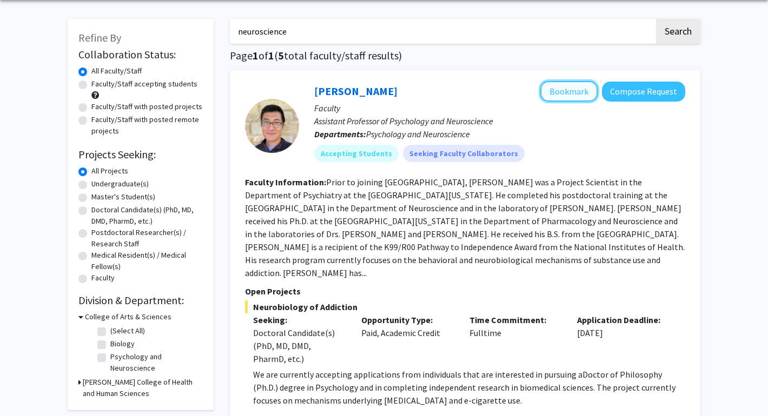
click at [565, 81] on button "Bookmark" at bounding box center [568, 91] width 57 height 21
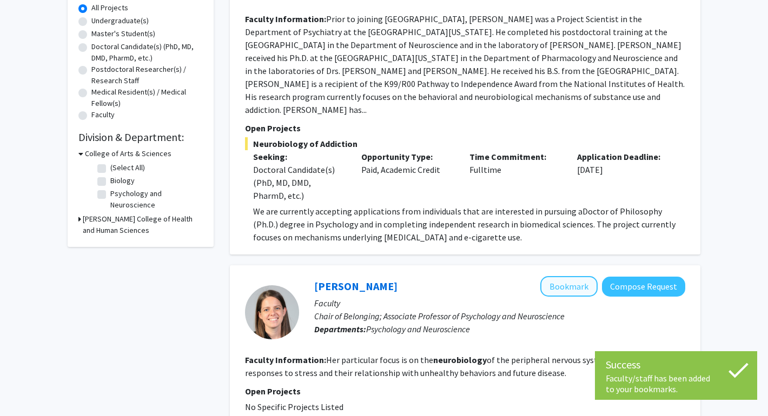
scroll to position [203, 0]
click at [578, 276] on button "Bookmark" at bounding box center [568, 286] width 57 height 21
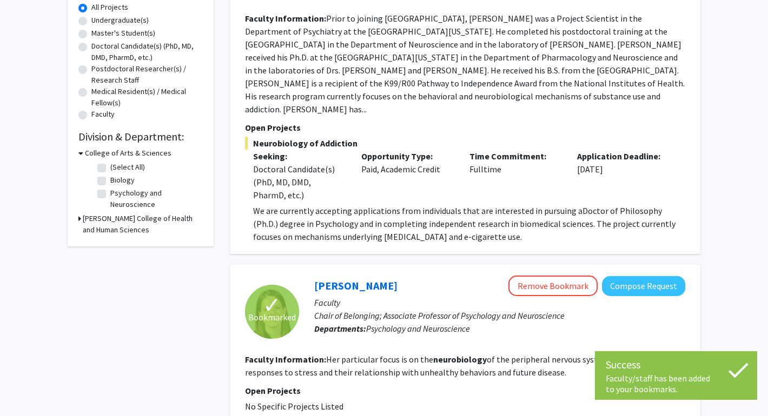
click at [127, 182] on label "Biology" at bounding box center [122, 180] width 24 height 11
click at [117, 182] on input "Biology" at bounding box center [113, 178] width 7 height 7
checkbox input "true"
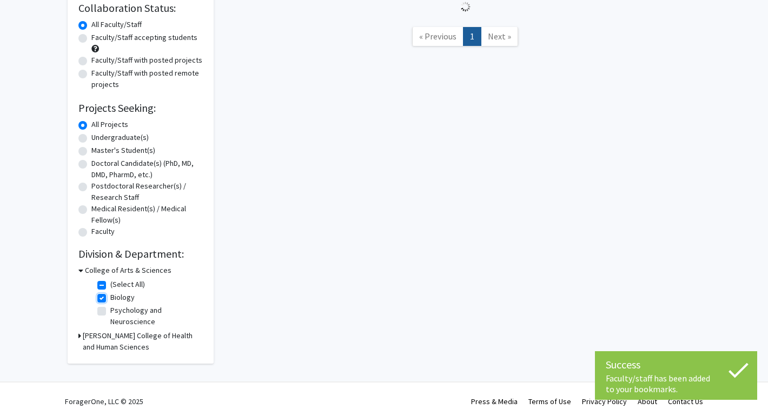
scroll to position [87, 0]
click at [110, 310] on label "Psychology and Neuroscience" at bounding box center [155, 314] width 90 height 23
click at [110, 310] on input "Psychology and Neuroscience" at bounding box center [113, 306] width 7 height 7
checkbox input "true"
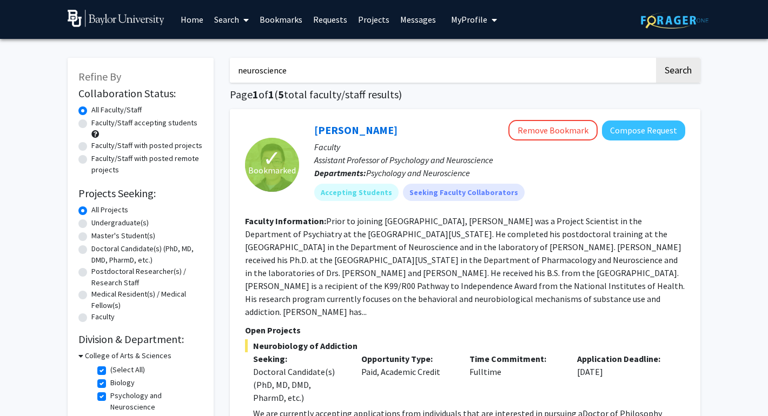
click at [368, 76] on input "neuroscience" at bounding box center [442, 70] width 424 height 25
type input "neuro"
click at [670, 71] on button "Search" at bounding box center [678, 70] width 44 height 25
checkbox input "false"
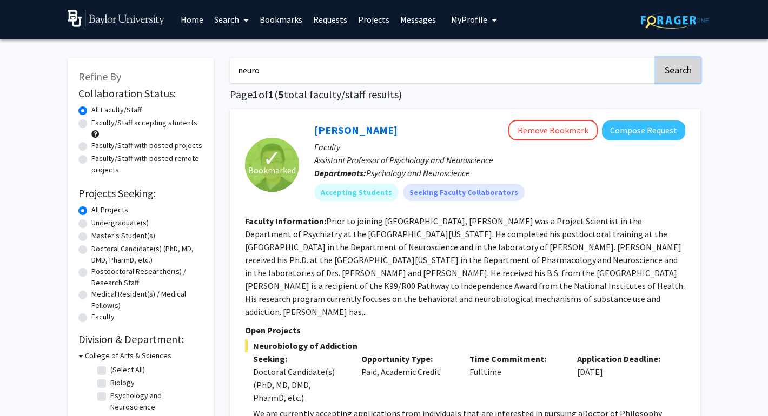
checkbox input "false"
click at [508, 64] on input "neuro" at bounding box center [442, 70] width 424 height 25
click at [485, 65] on input "neuro" at bounding box center [442, 70] width 424 height 25
click at [656, 58] on button "Search" at bounding box center [678, 70] width 44 height 25
type input "n"
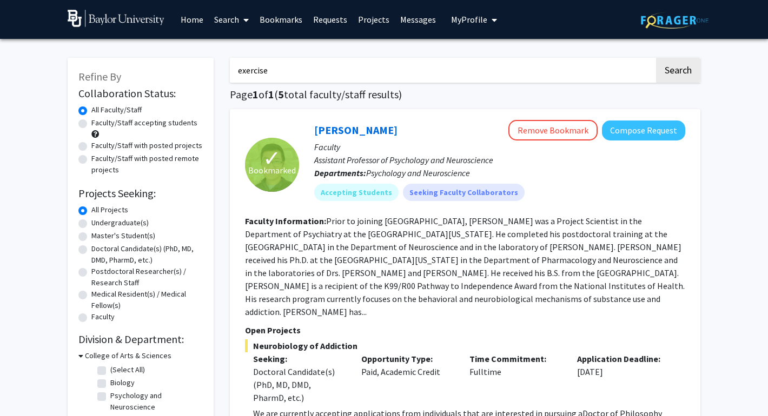
type input "exercise"
click at [656, 58] on button "Search" at bounding box center [678, 70] width 44 height 25
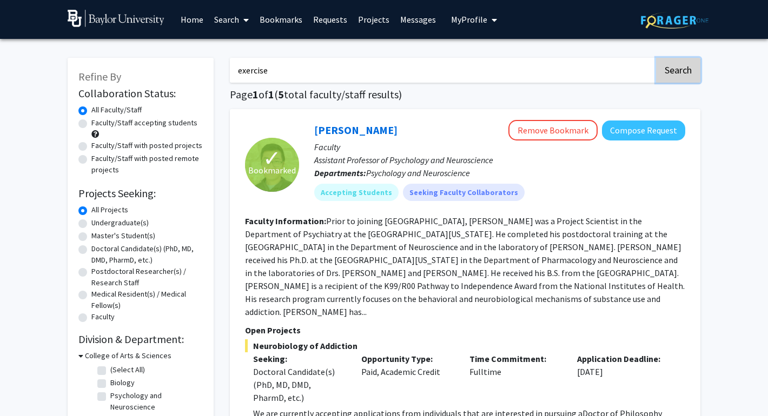
click at [663, 68] on button "Search" at bounding box center [678, 70] width 44 height 25
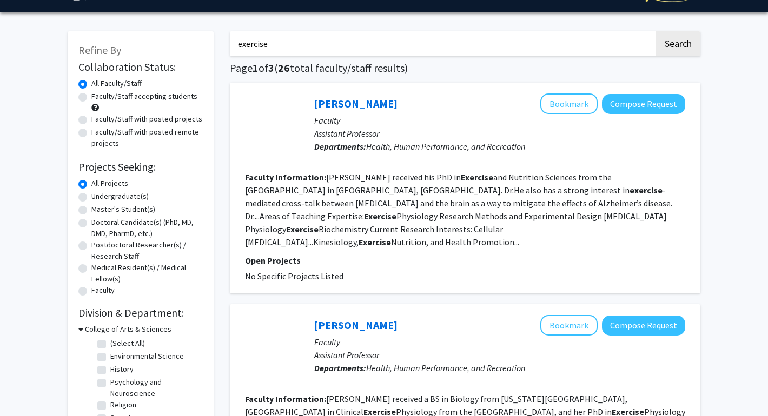
scroll to position [28, 0]
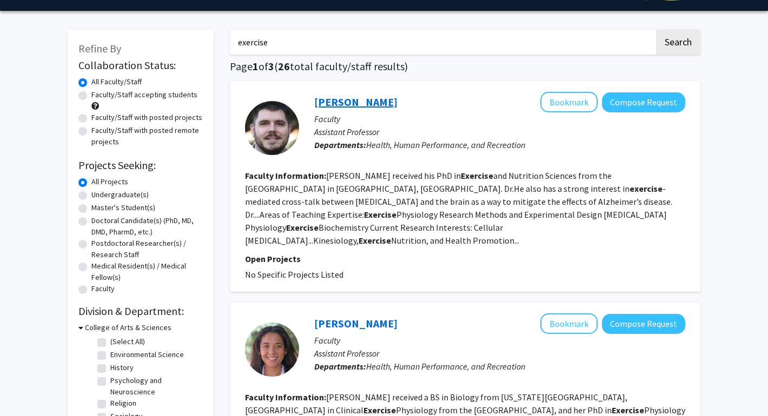
click at [357, 101] on link "[PERSON_NAME]" at bounding box center [355, 102] width 83 height 14
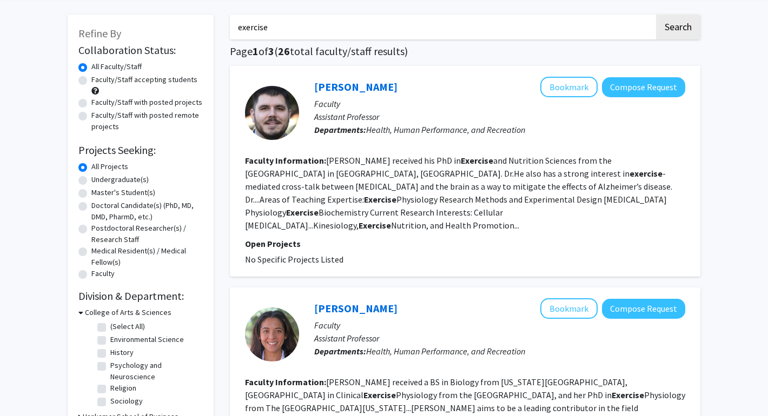
scroll to position [49, 0]
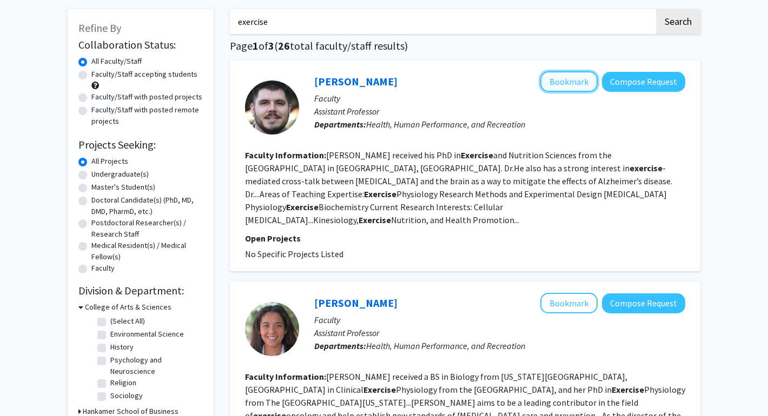
click at [557, 89] on button "Bookmark" at bounding box center [568, 81] width 57 height 21
